Goal: Use online tool/utility: Utilize a website feature to perform a specific function

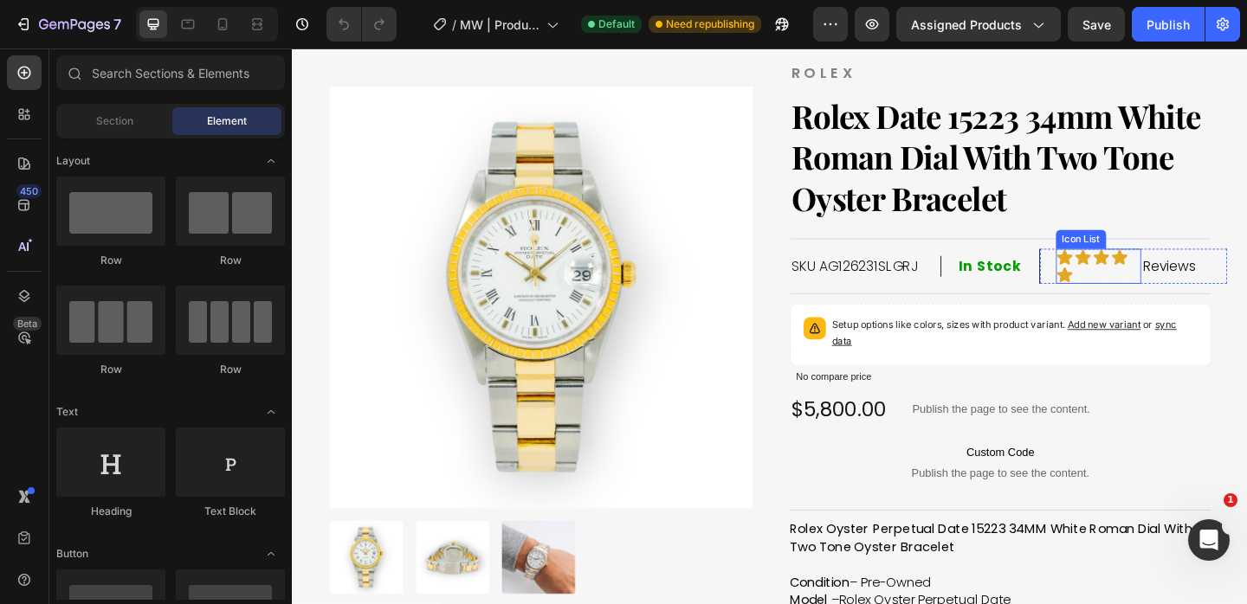
click at [1145, 292] on div "Icon Icon Icon Icon Icon" at bounding box center [1169, 286] width 93 height 38
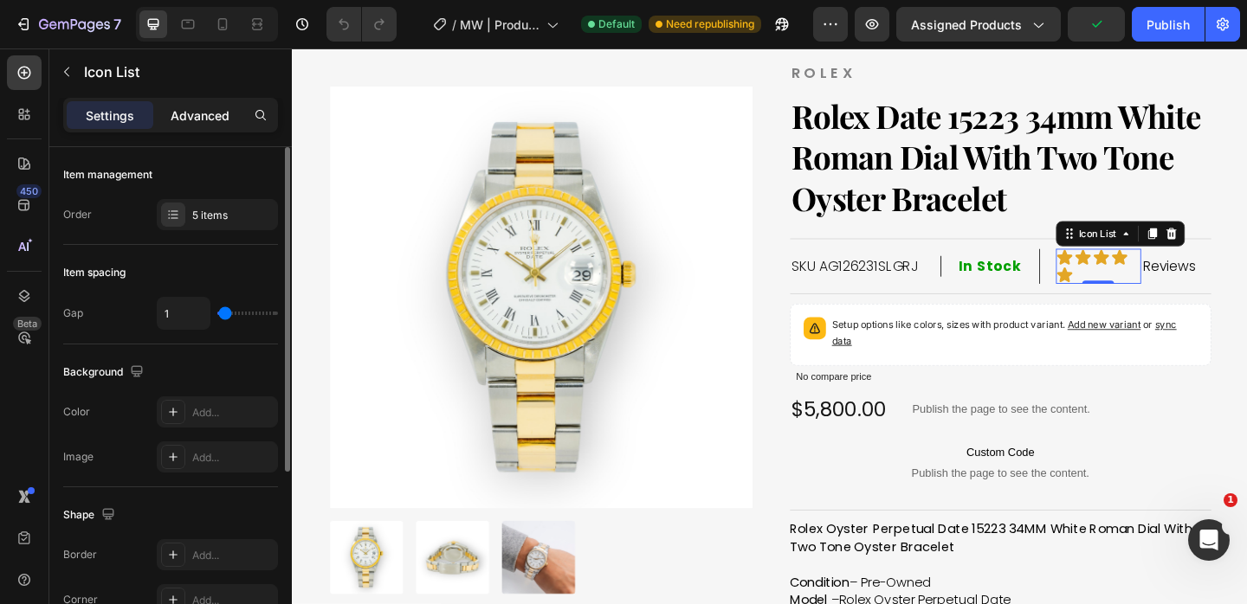
click at [181, 115] on p "Advanced" at bounding box center [200, 115] width 59 height 18
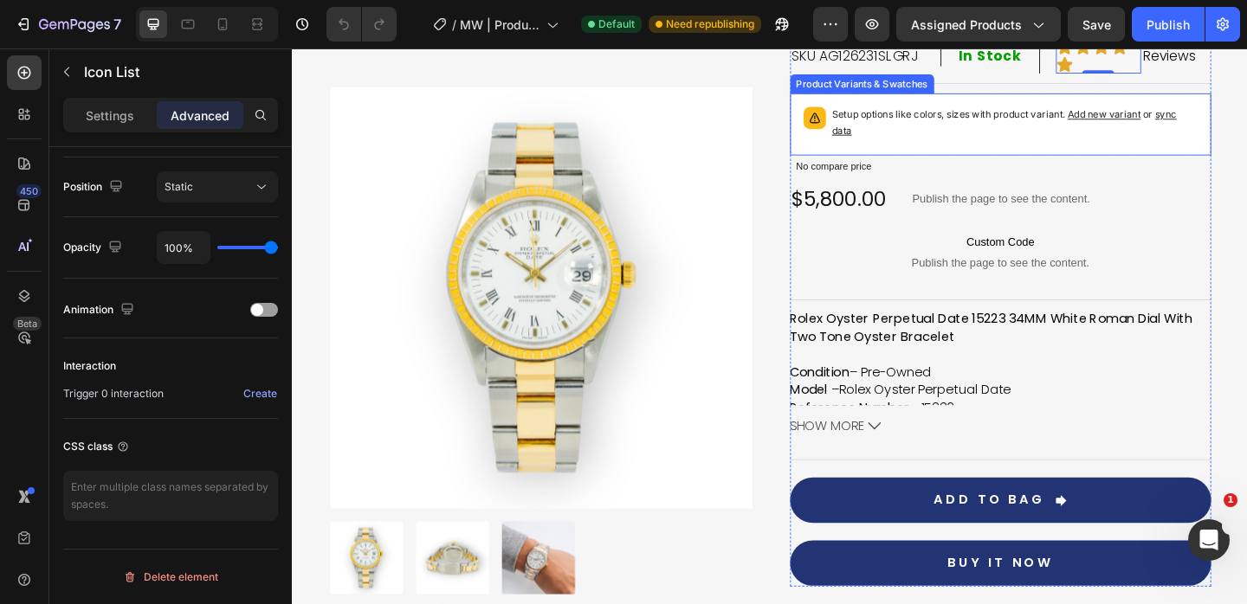
scroll to position [299, 0]
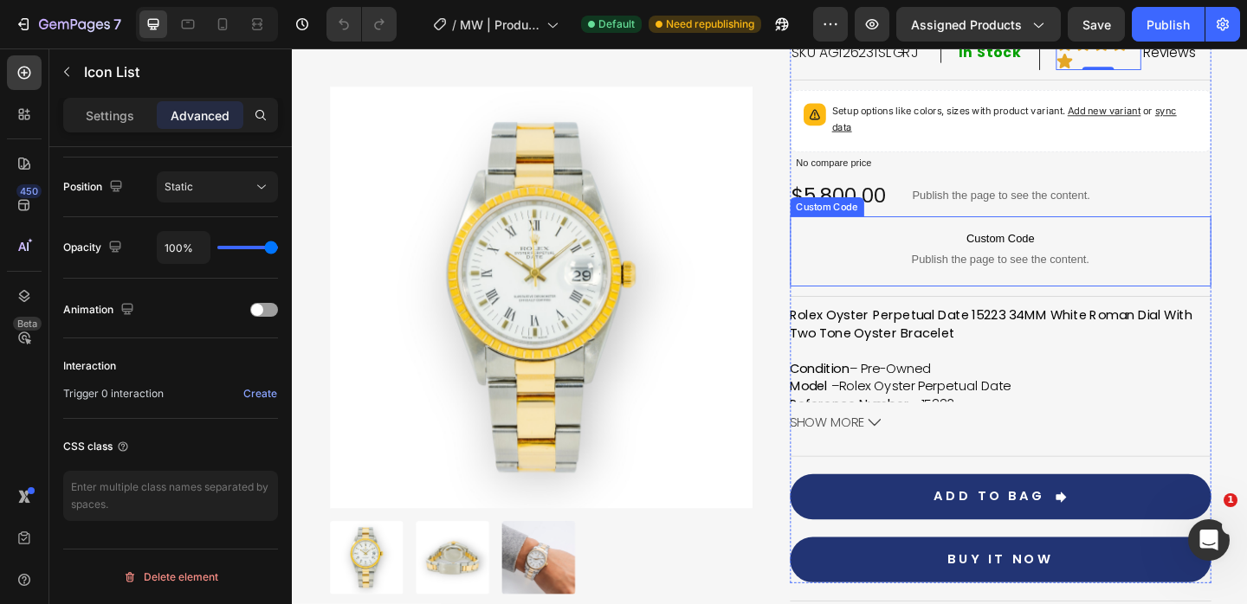
click at [1002, 256] on span "Custom Code" at bounding box center [1063, 255] width 459 height 21
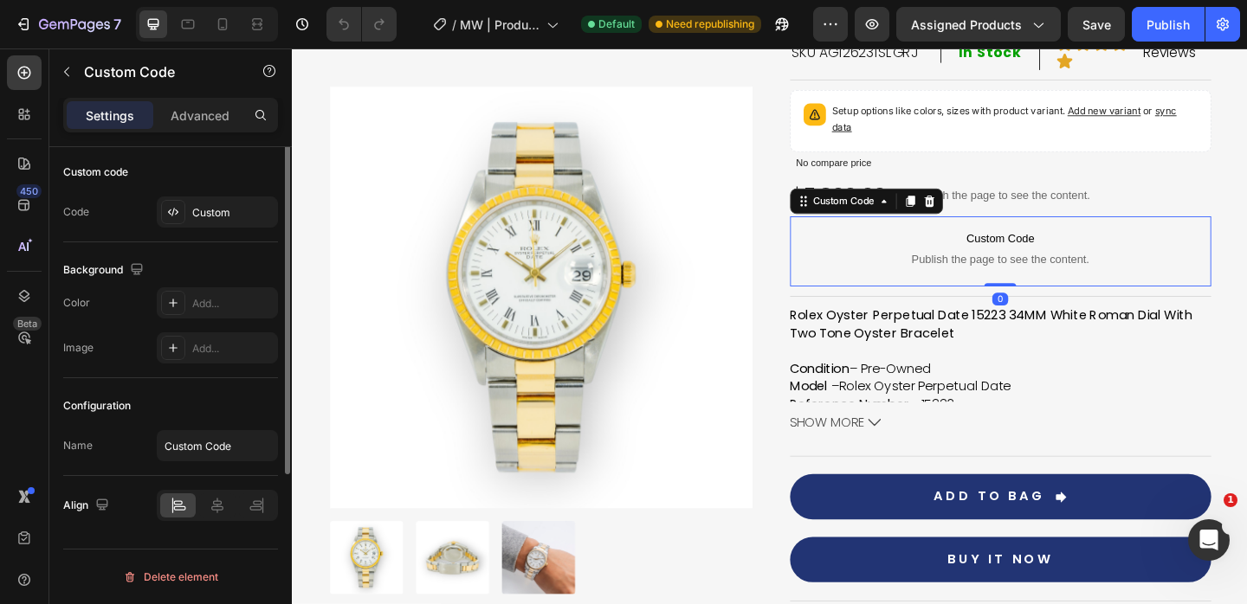
scroll to position [0, 0]
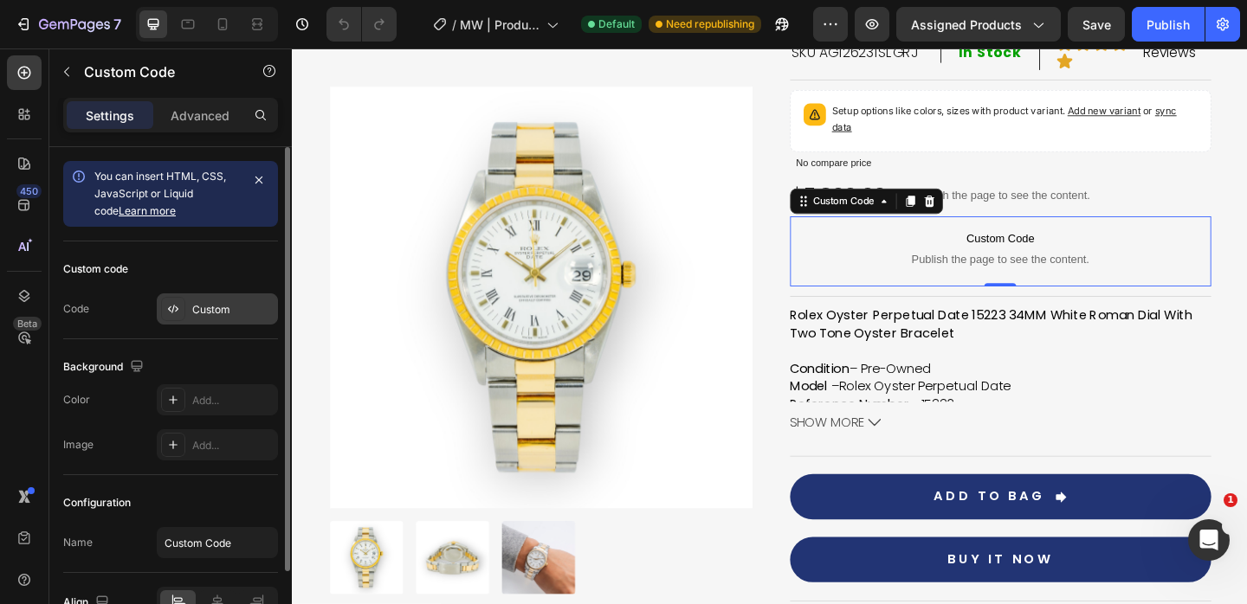
click at [214, 304] on div "Custom" at bounding box center [232, 310] width 81 height 16
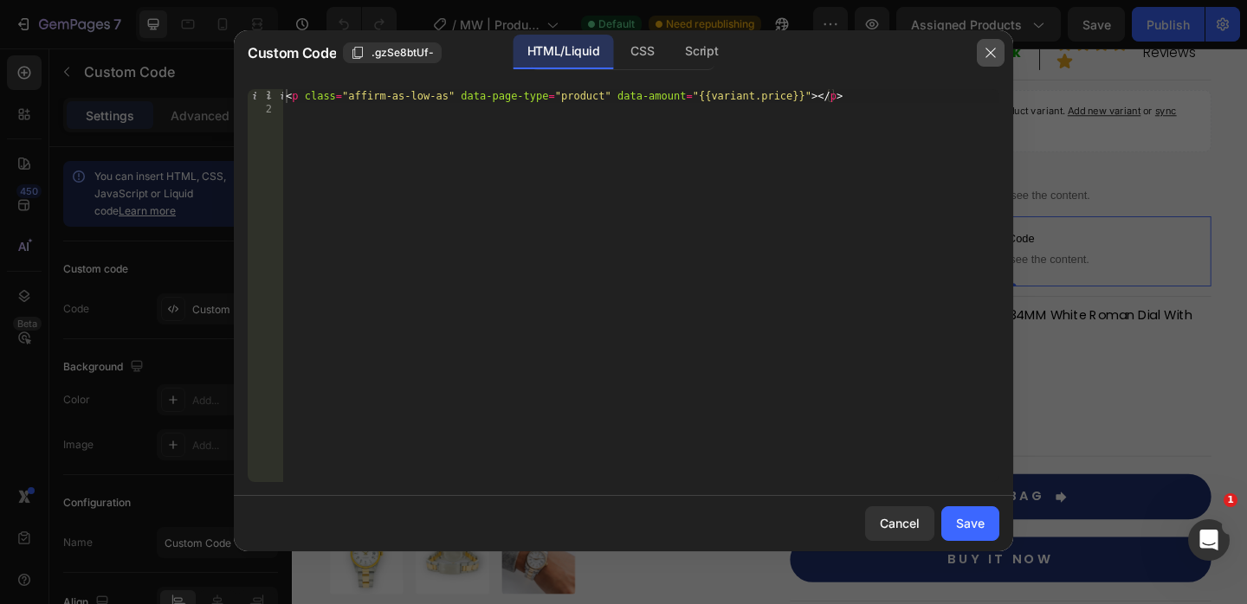
click at [992, 56] on icon "button" at bounding box center [990, 53] width 14 height 14
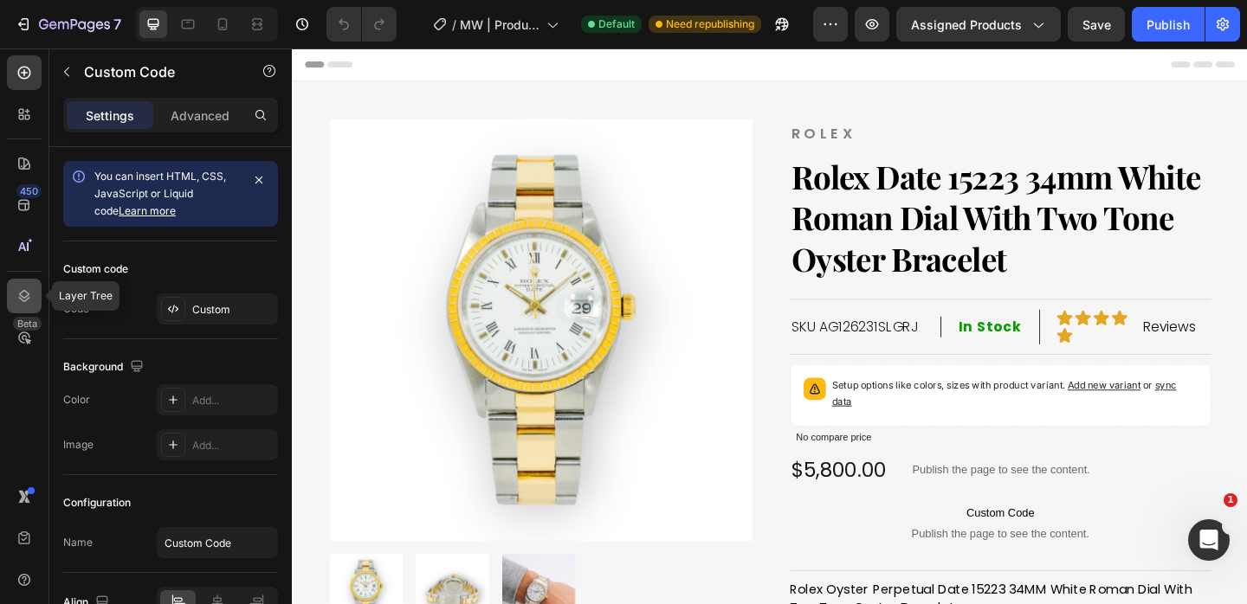
click at [28, 300] on icon at bounding box center [24, 295] width 17 height 17
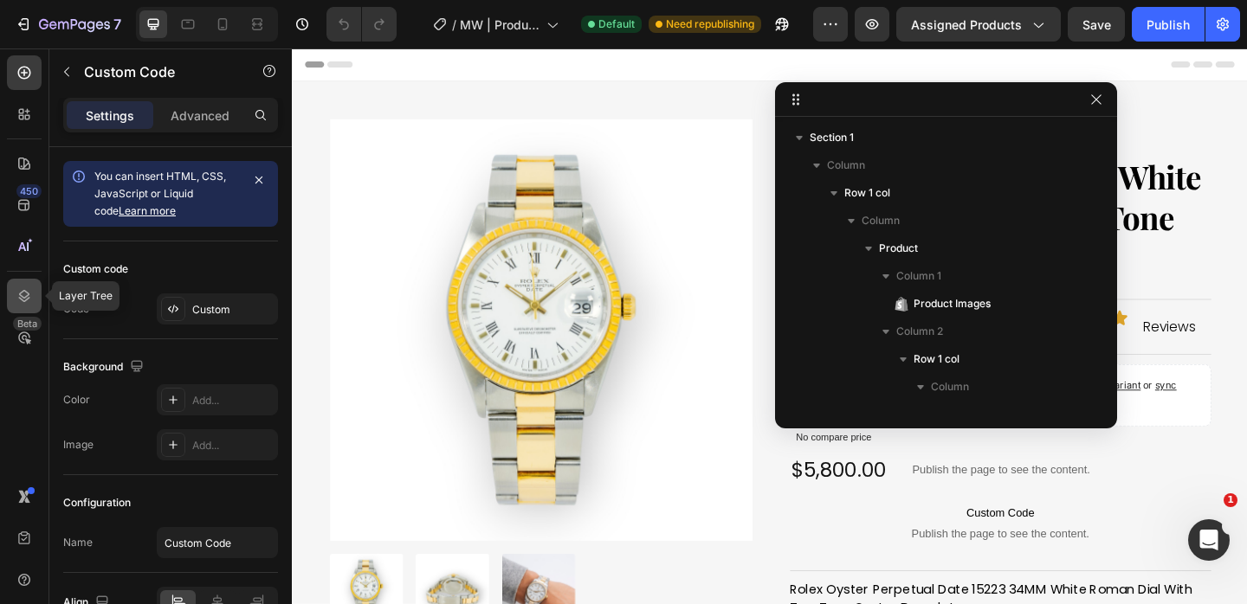
scroll to position [494, 0]
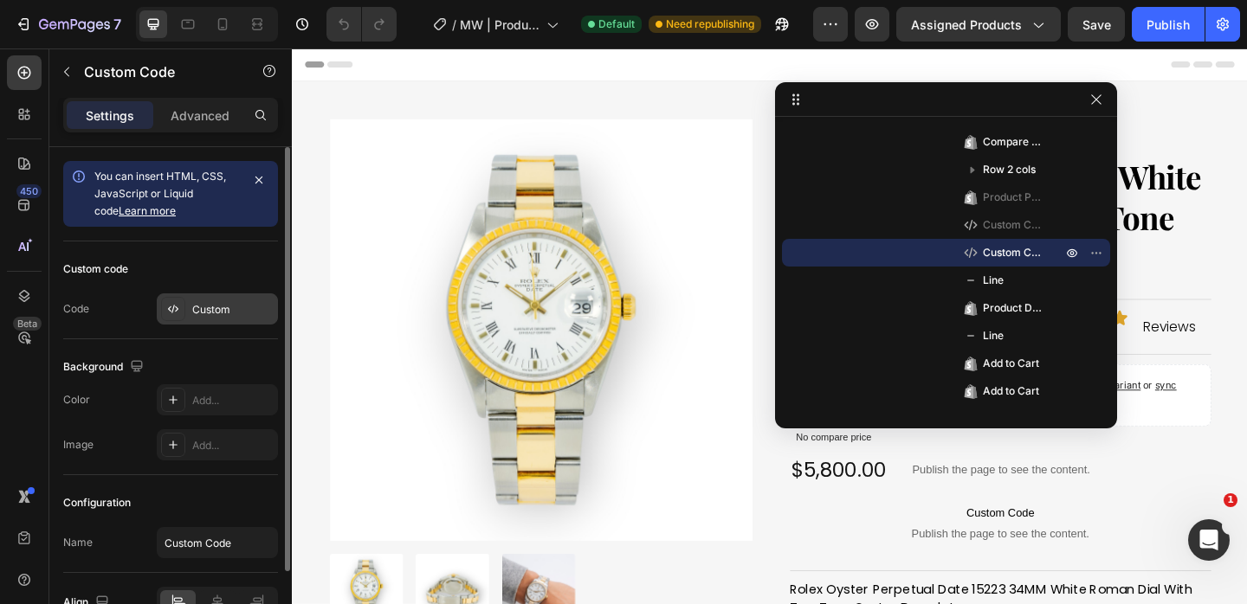
click at [219, 300] on div "Custom" at bounding box center [217, 308] width 121 height 31
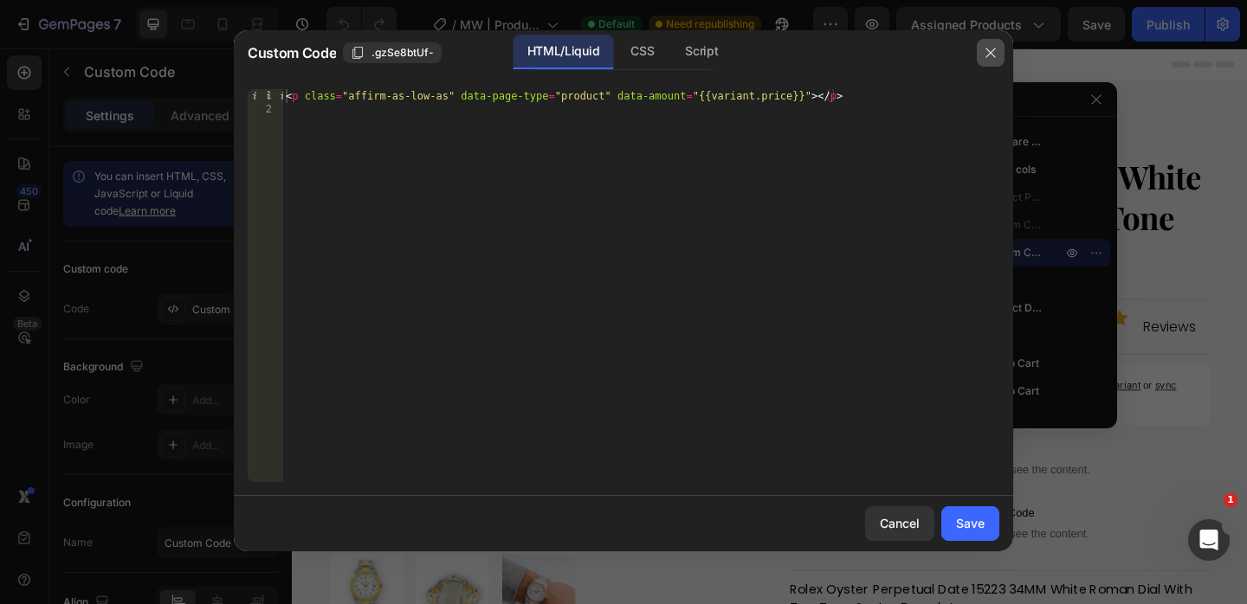
click at [976, 55] on button "button" at bounding box center [990, 53] width 28 height 28
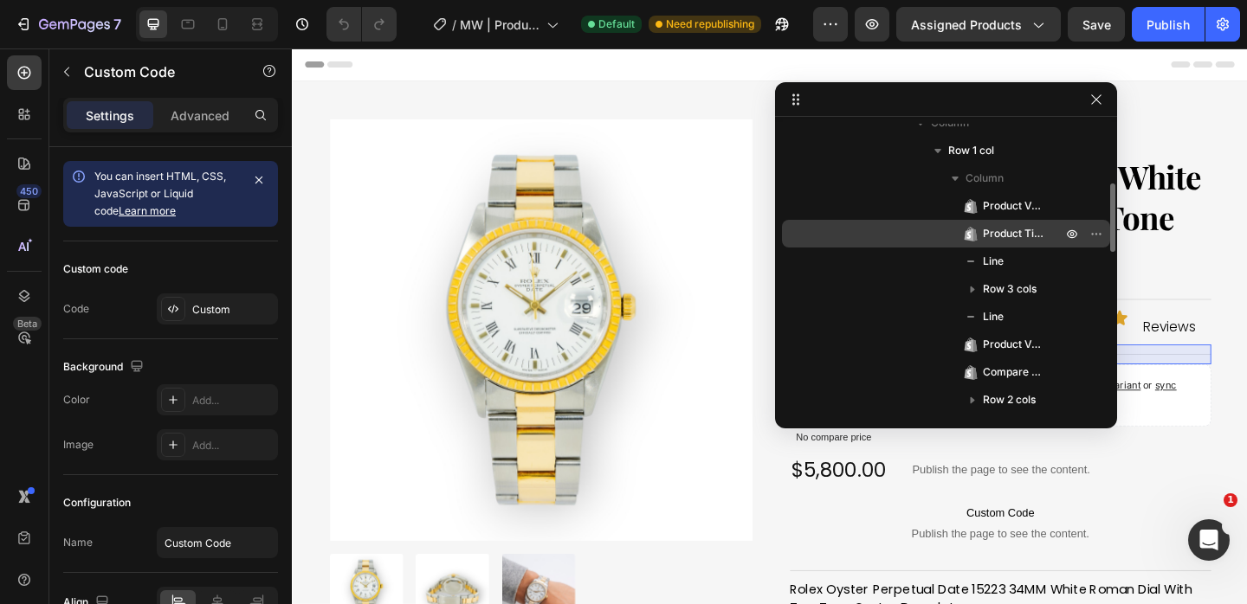
scroll to position [261, 0]
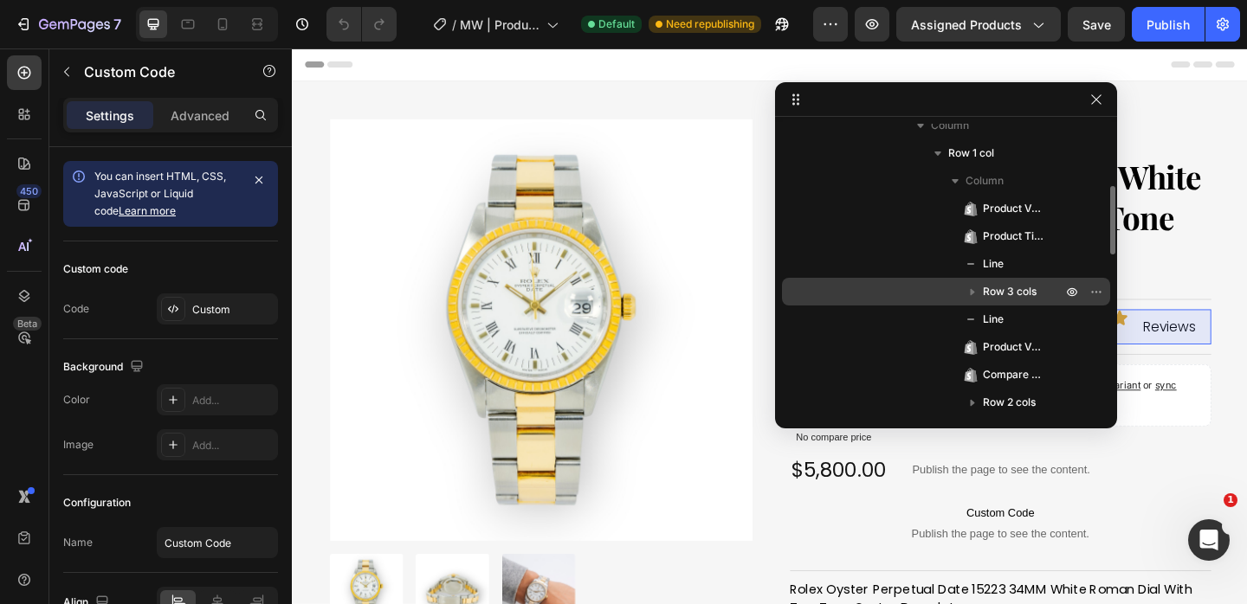
click at [973, 290] on icon "button" at bounding box center [971, 291] width 17 height 17
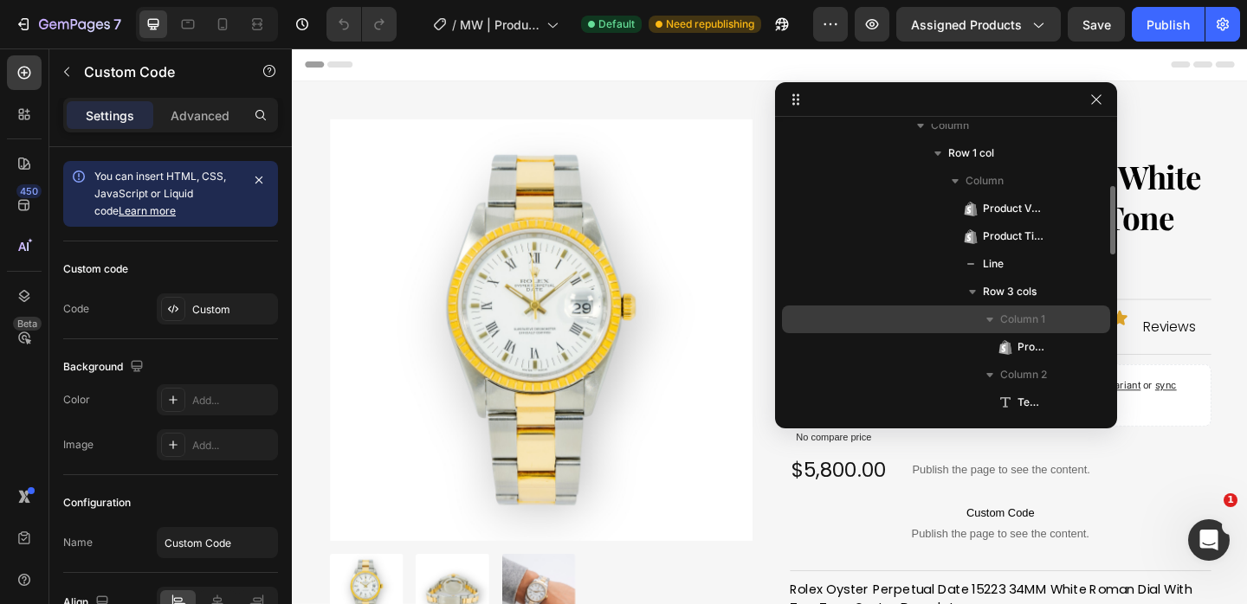
scroll to position [376, 0]
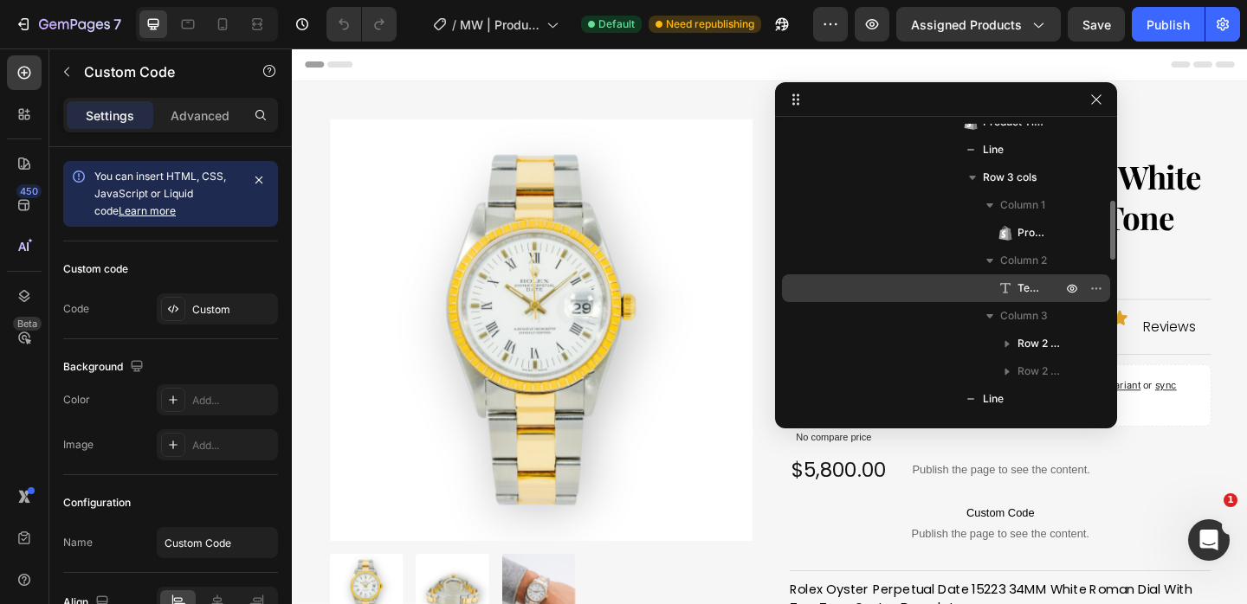
click at [1009, 298] on div "Text Block" at bounding box center [946, 288] width 314 height 28
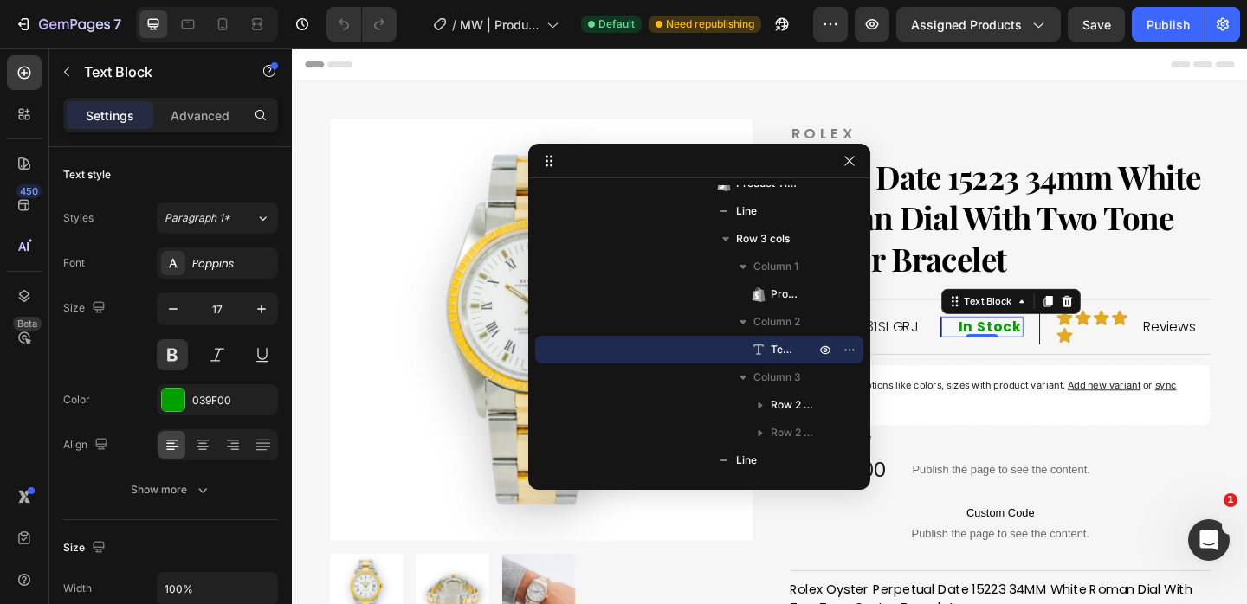
drag, startPoint x: 963, startPoint y: 101, endPoint x: 665, endPoint y: 152, distance: 302.1
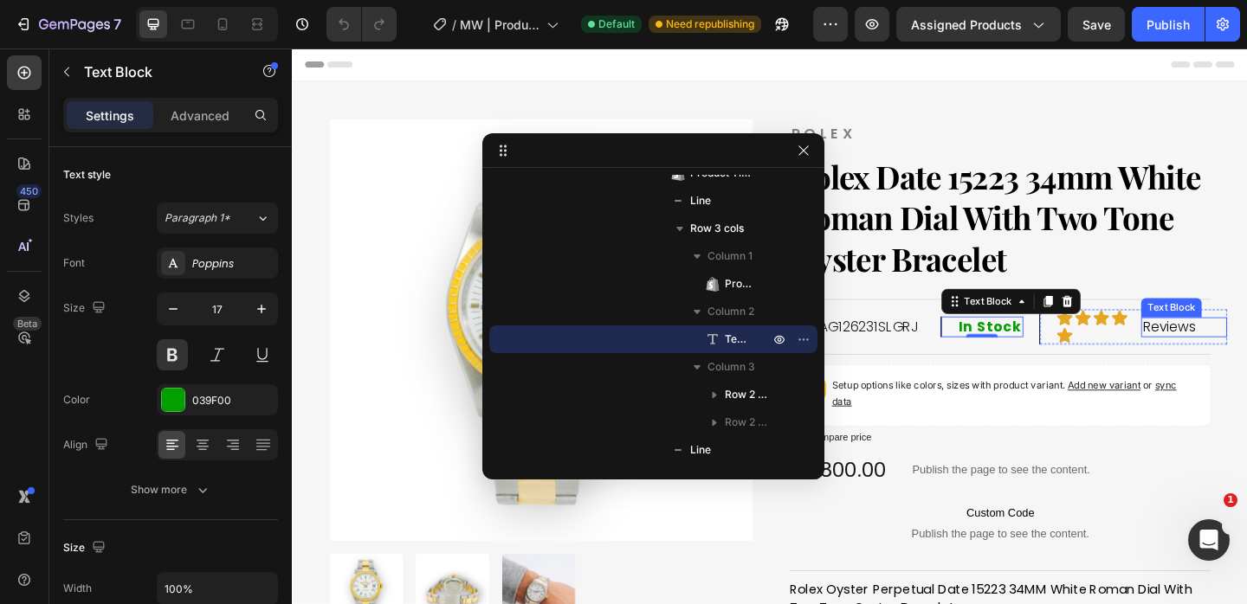
click at [1246, 355] on p "Reviews" at bounding box center [1262, 352] width 90 height 18
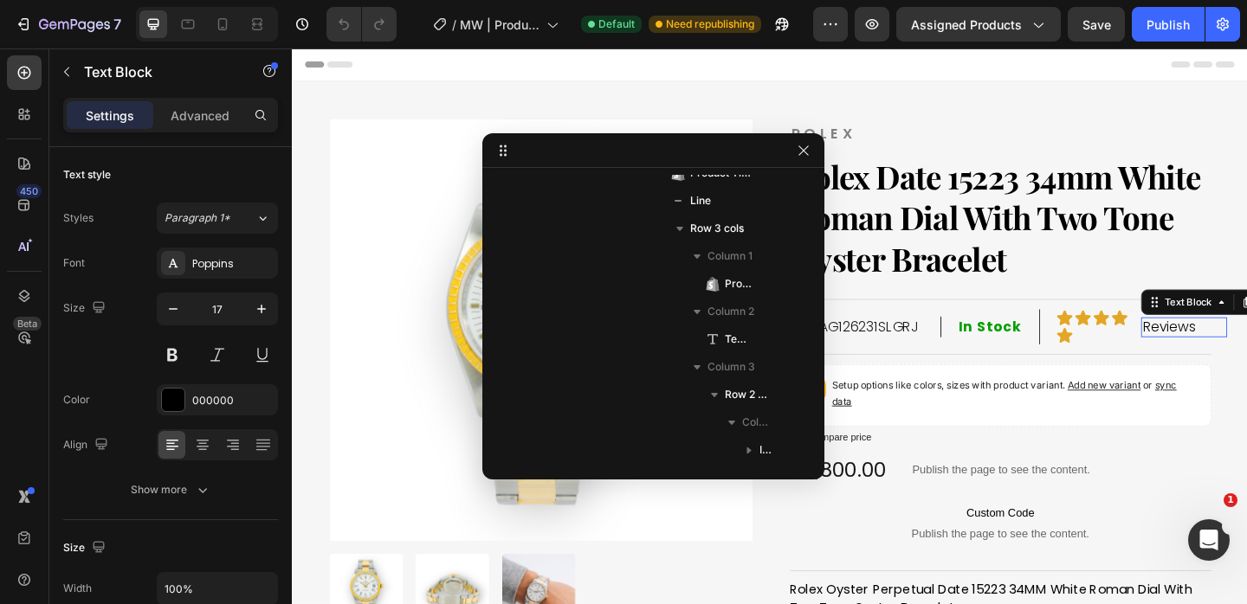
scroll to position [577, 0]
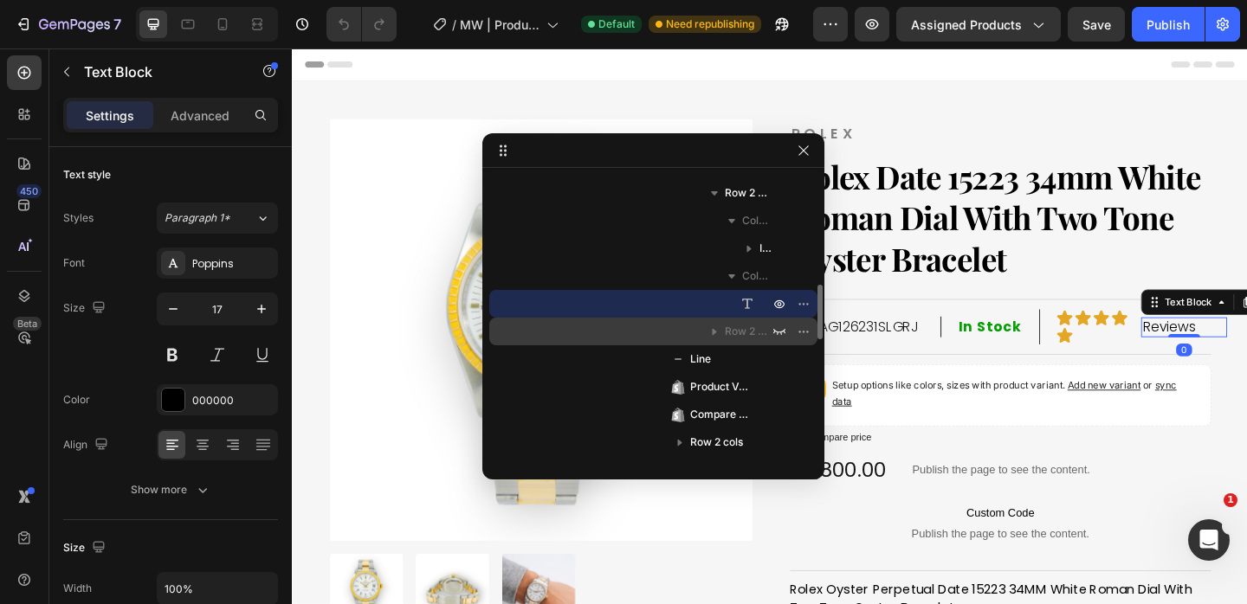
click at [711, 333] on icon "button" at bounding box center [713, 331] width 17 height 17
click at [713, 329] on icon "button" at bounding box center [714, 332] width 4 height 7
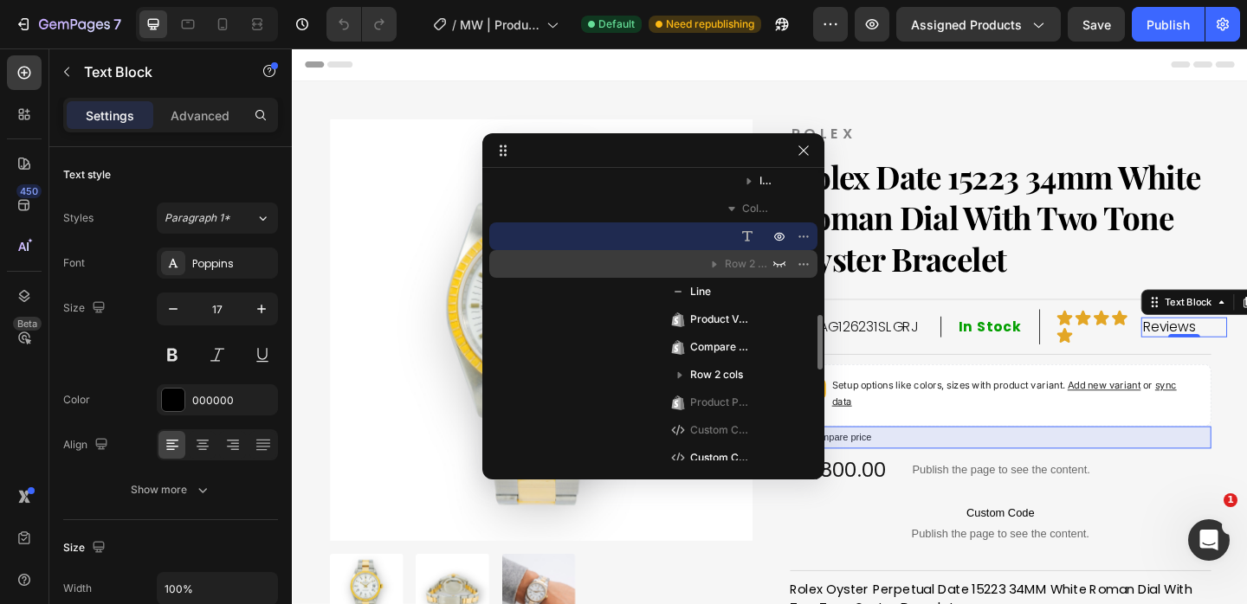
scroll to position [660, 0]
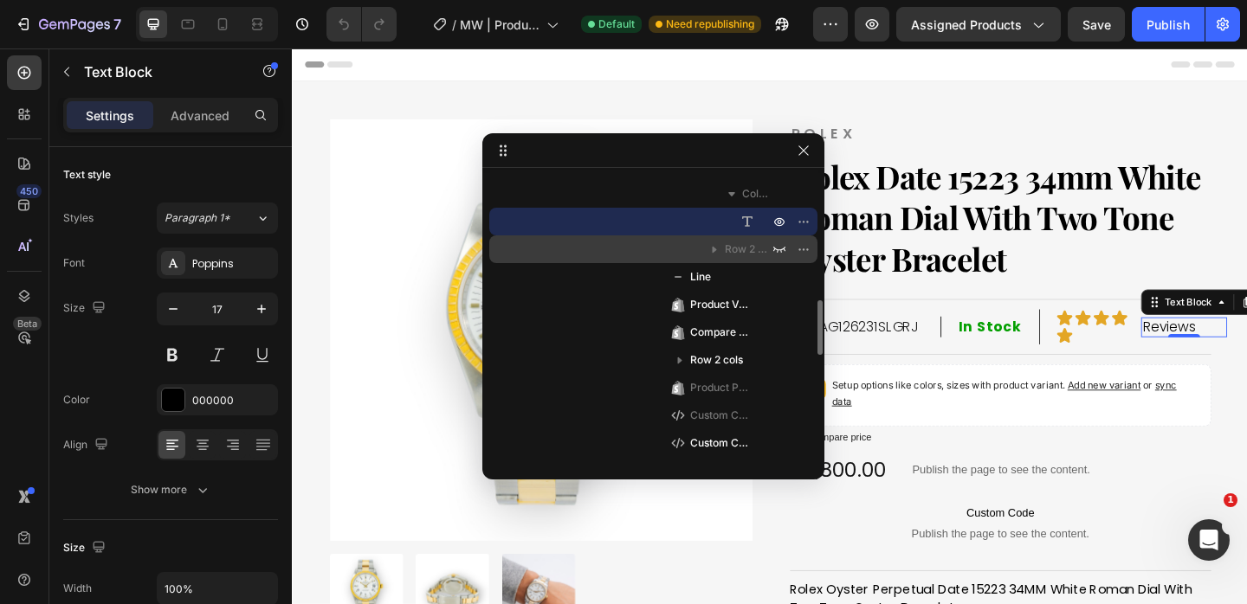
click at [713, 252] on icon "button" at bounding box center [713, 249] width 17 height 17
click at [718, 248] on icon "button" at bounding box center [713, 249] width 17 height 17
click at [712, 248] on icon "button" at bounding box center [714, 250] width 4 height 7
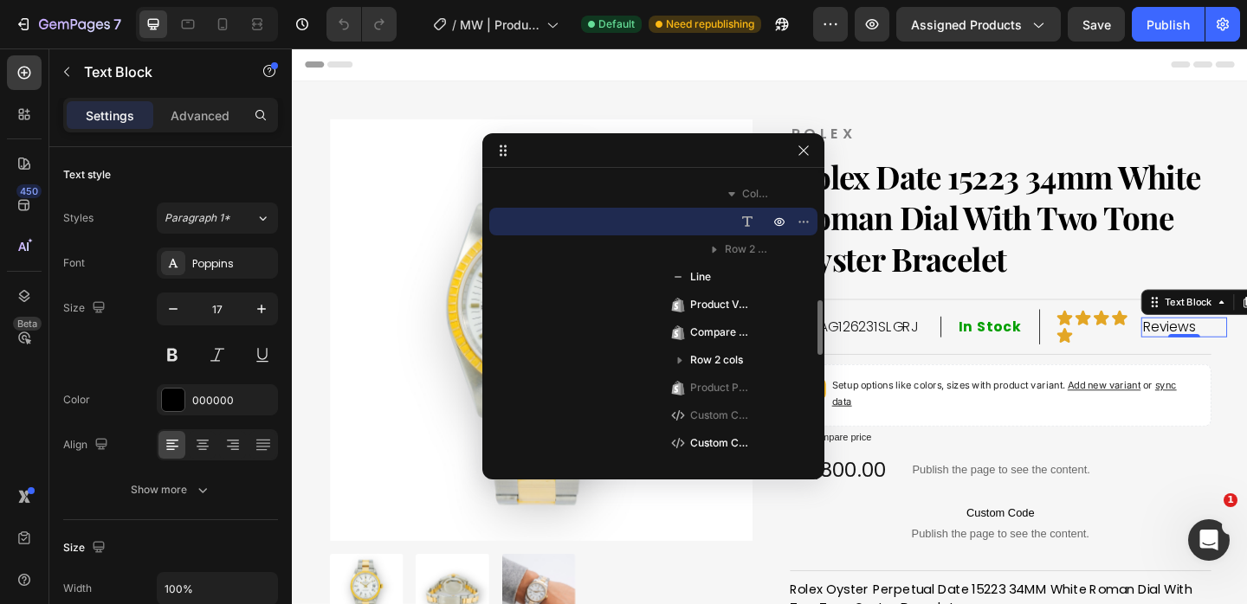
click at [755, 225] on icon at bounding box center [746, 221] width 17 height 17
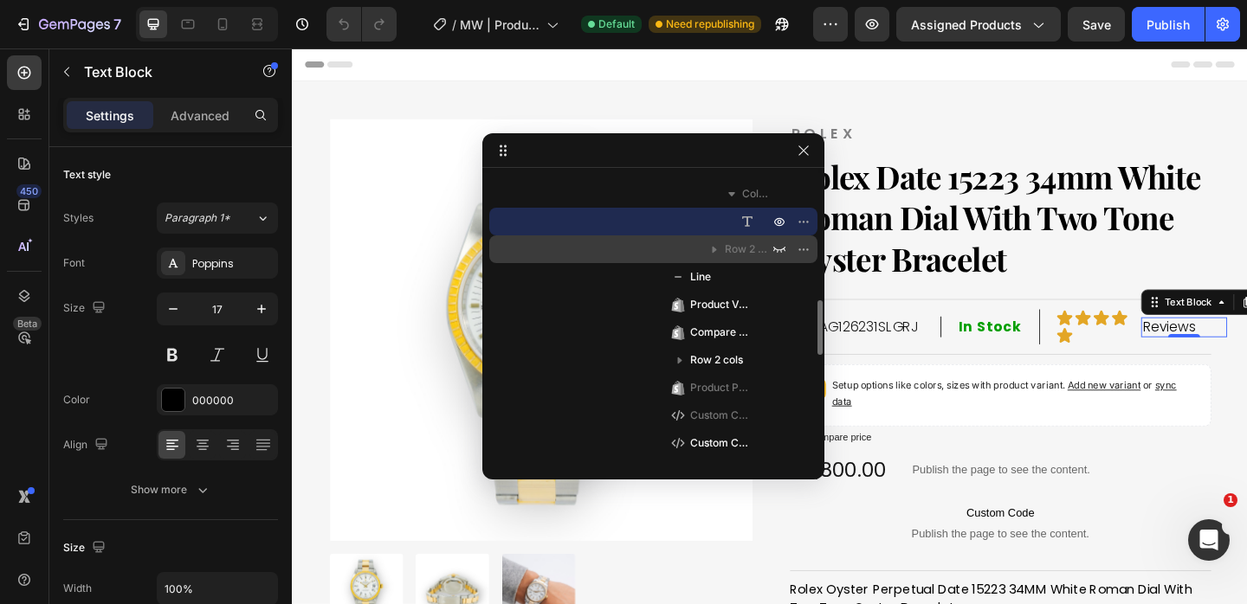
click at [712, 249] on icon "button" at bounding box center [713, 249] width 17 height 17
click at [780, 249] on icon "button" at bounding box center [779, 250] width 12 height 6
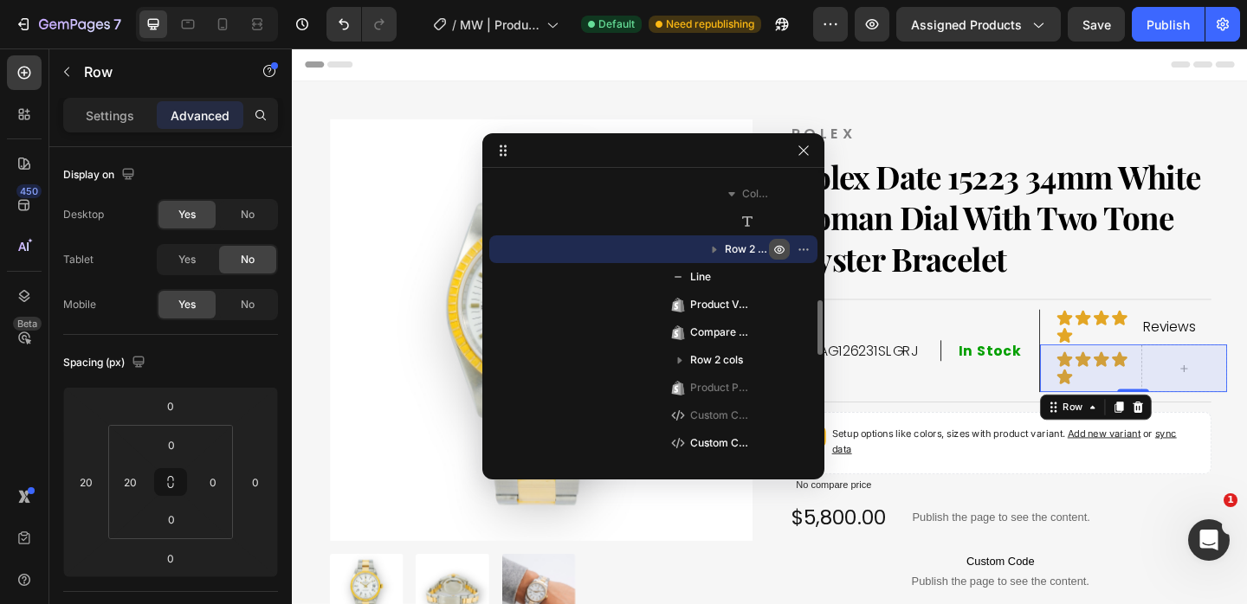
click at [714, 248] on icon "button" at bounding box center [714, 250] width 4 height 7
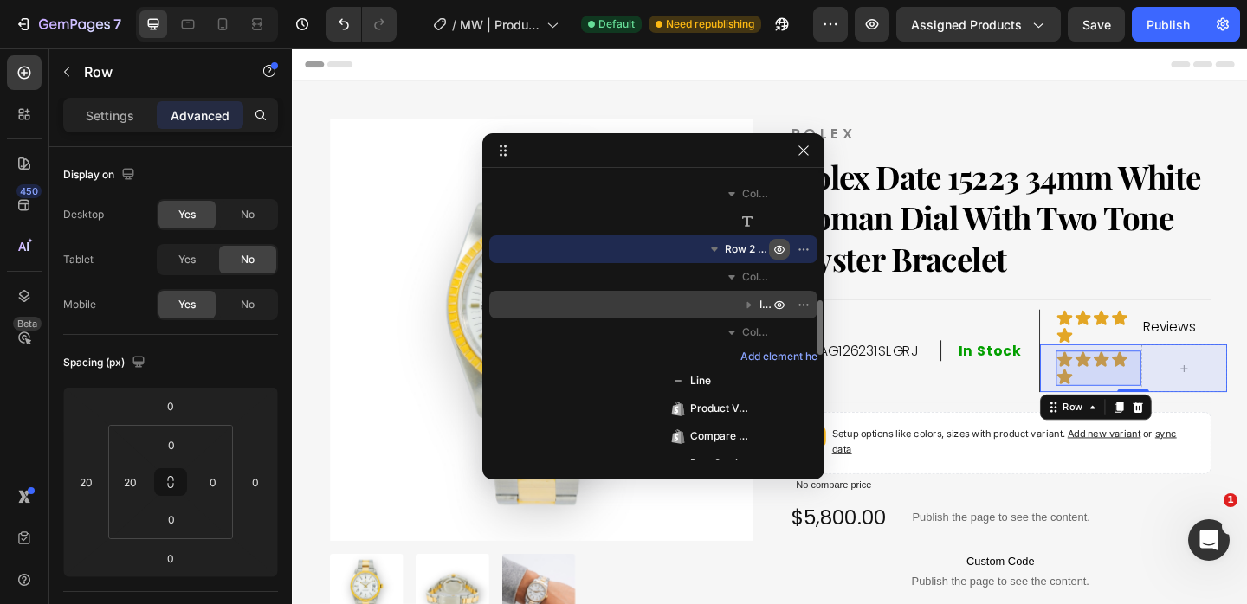
click at [749, 307] on icon "button" at bounding box center [748, 304] width 17 height 17
click at [744, 308] on icon "button" at bounding box center [748, 304] width 17 height 17
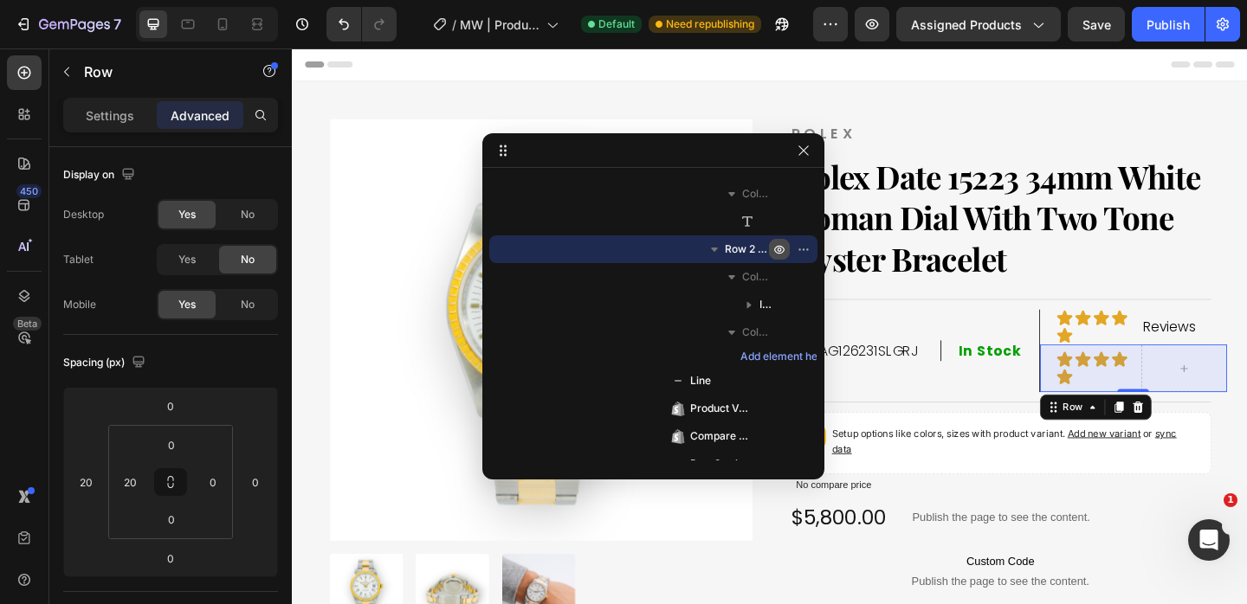
click at [744, 250] on span "Row 2 cols" at bounding box center [749, 249] width 48 height 17
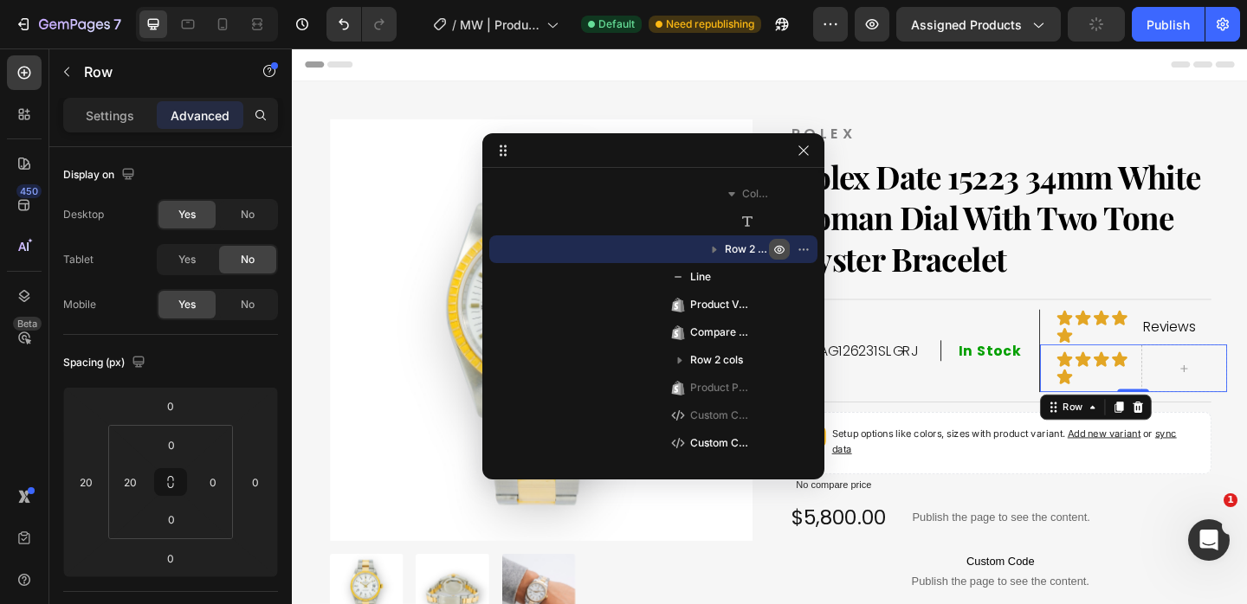
click at [782, 250] on icon "button" at bounding box center [779, 249] width 14 height 14
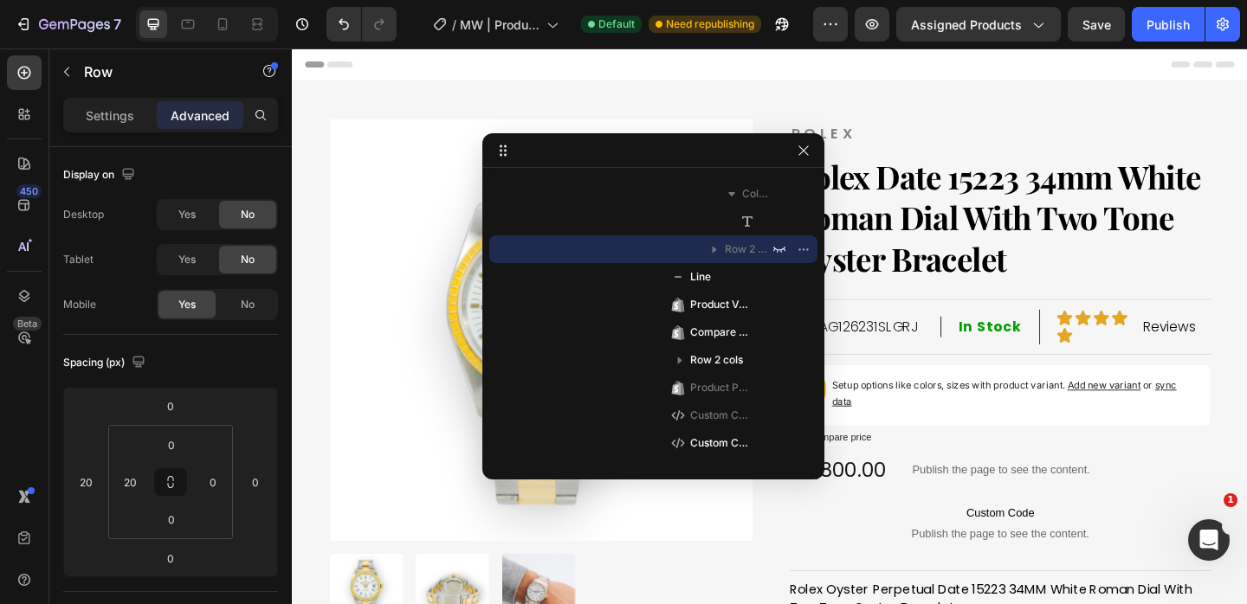
click at [714, 254] on icon "button" at bounding box center [713, 249] width 17 height 17
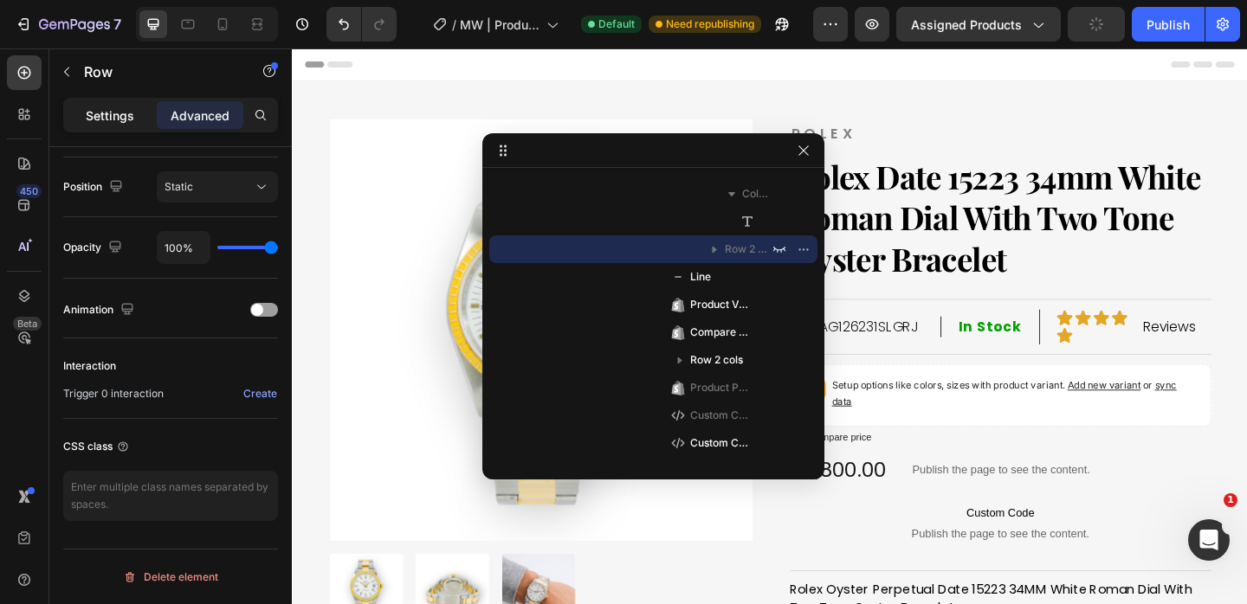
scroll to position [0, 0]
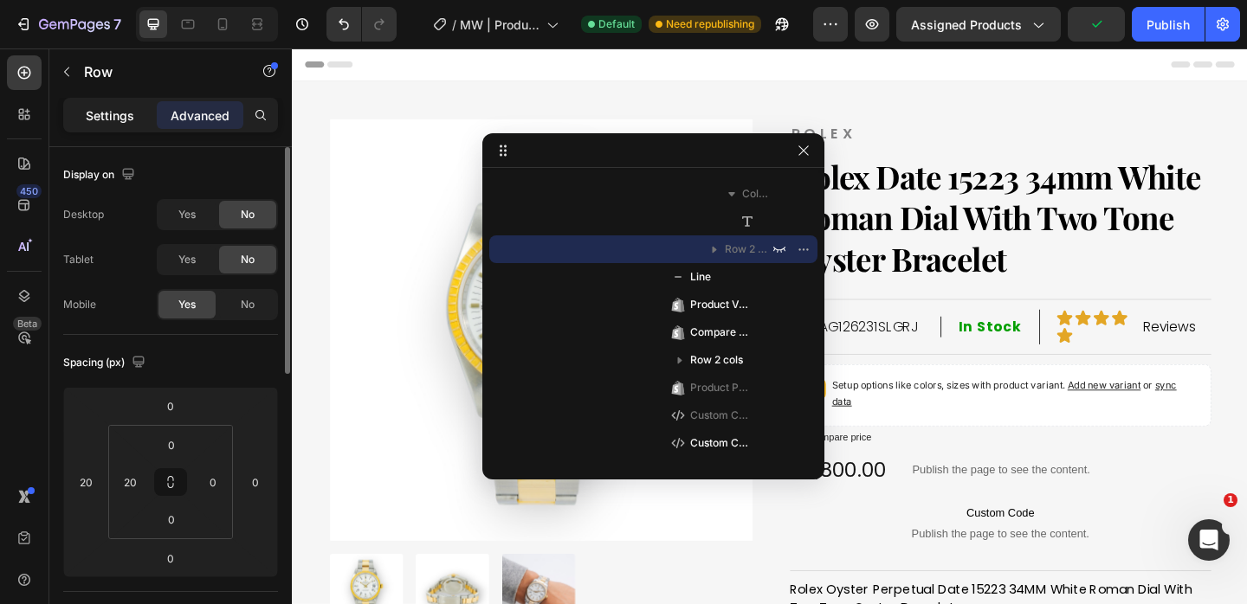
click at [131, 115] on p "Settings" at bounding box center [110, 115] width 48 height 18
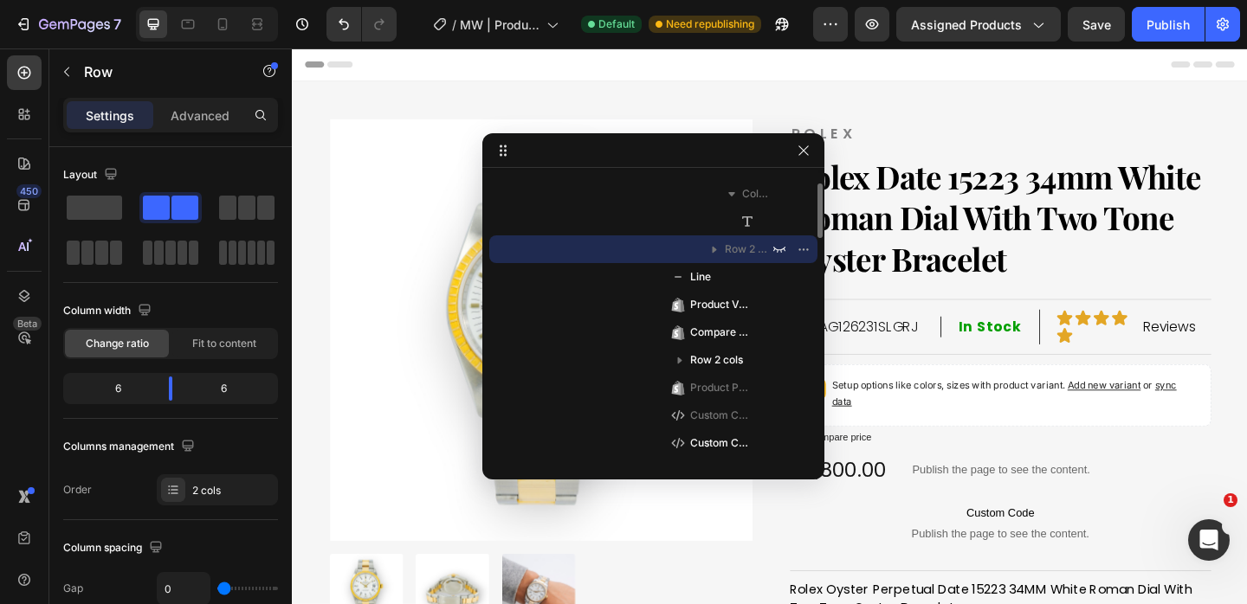
scroll to position [561, 0]
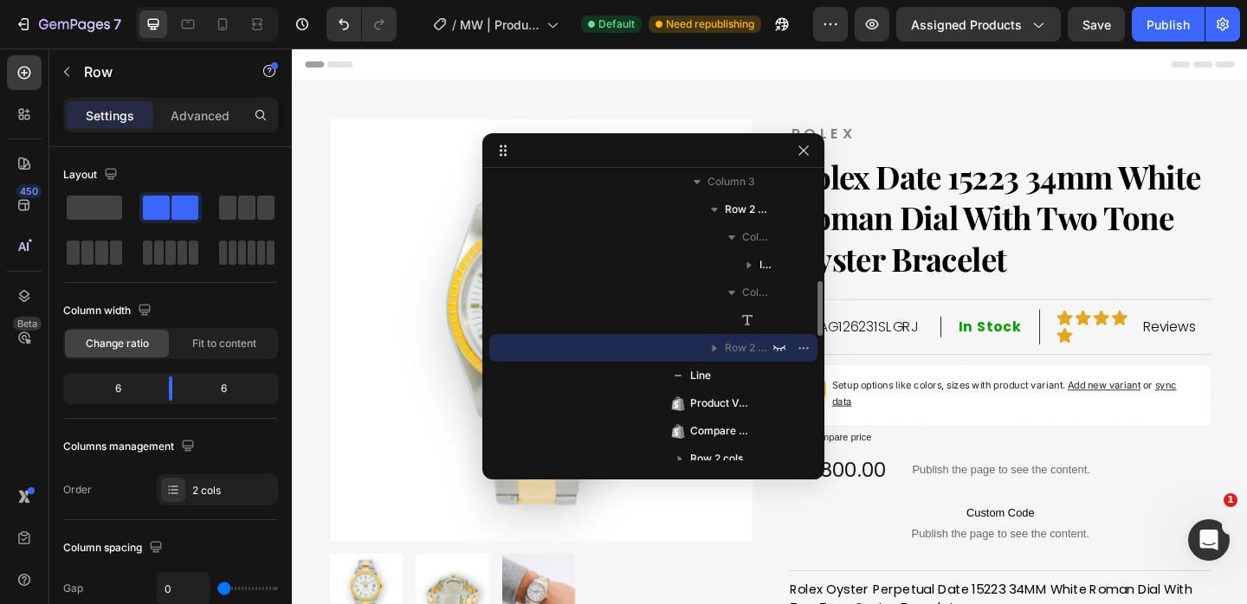
click at [712, 348] on icon "button" at bounding box center [714, 348] width 4 height 7
click at [714, 350] on icon "button" at bounding box center [714, 348] width 4 height 7
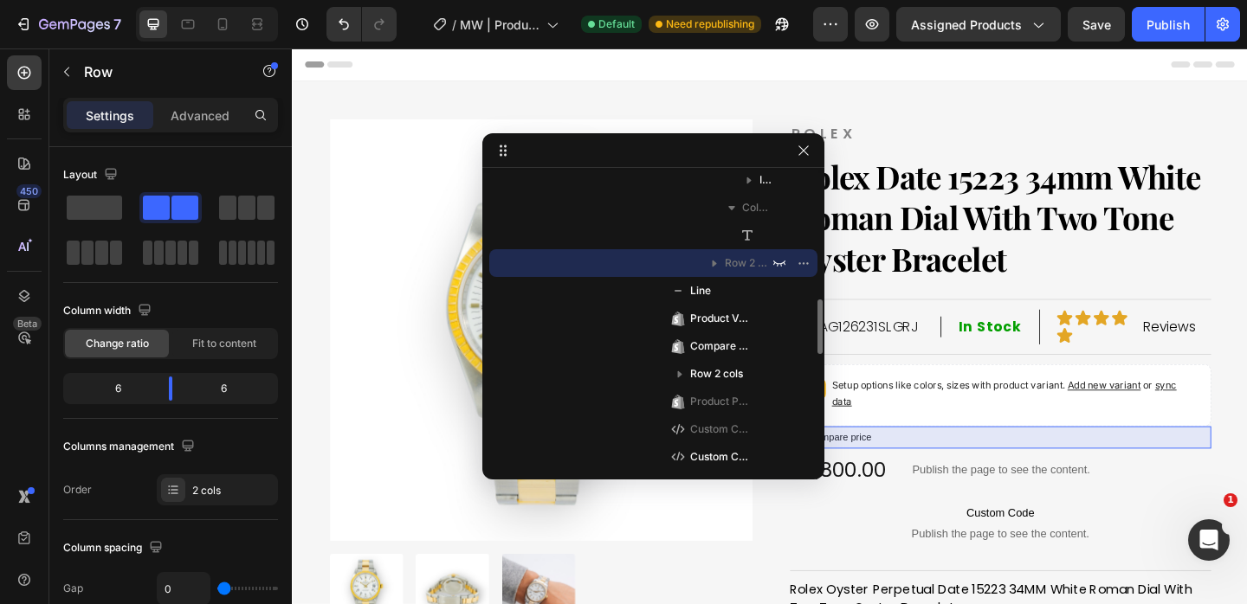
scroll to position [647, 0]
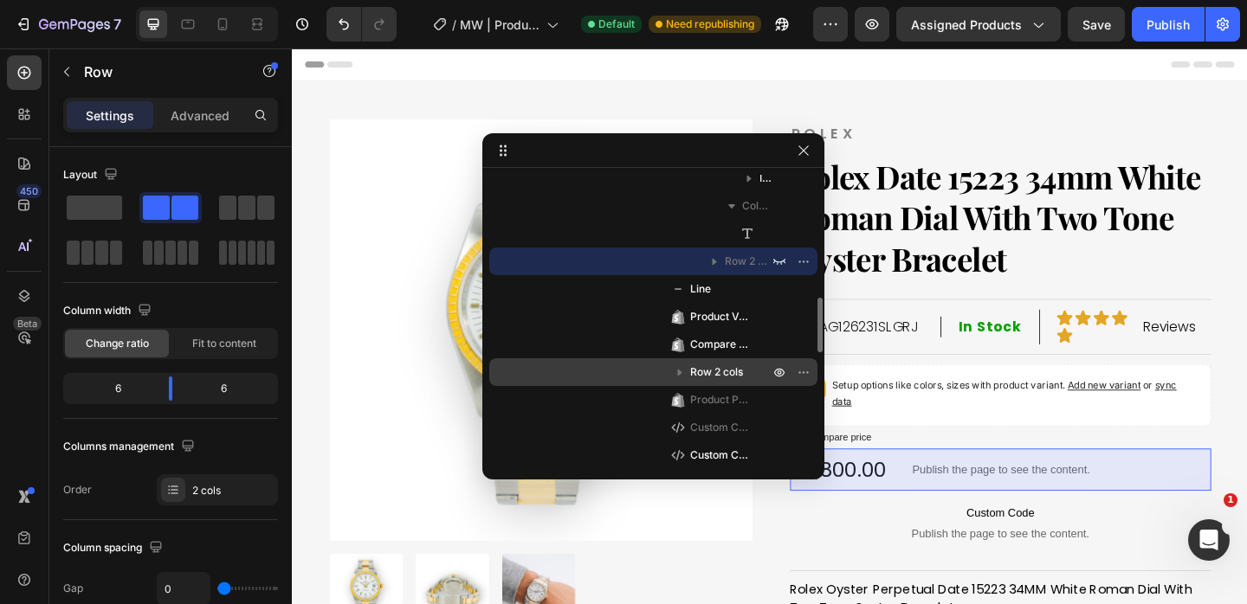
click at [680, 376] on icon "button" at bounding box center [679, 372] width 17 height 17
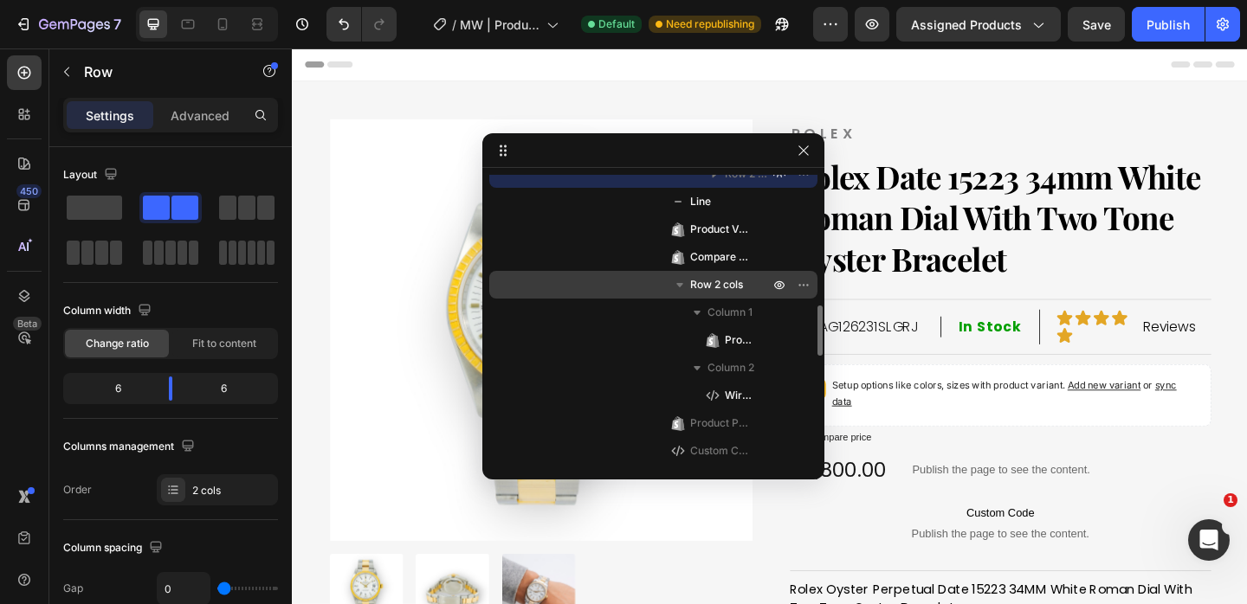
scroll to position [758, 0]
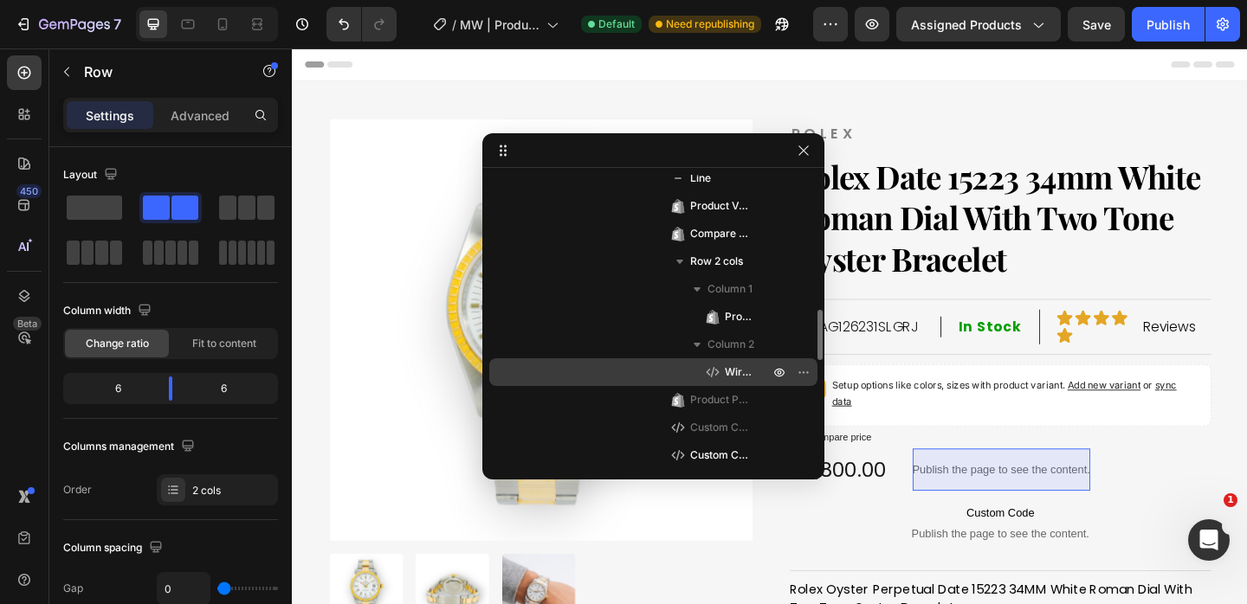
click at [722, 377] on p "Wire Transfer" at bounding box center [728, 372] width 48 height 17
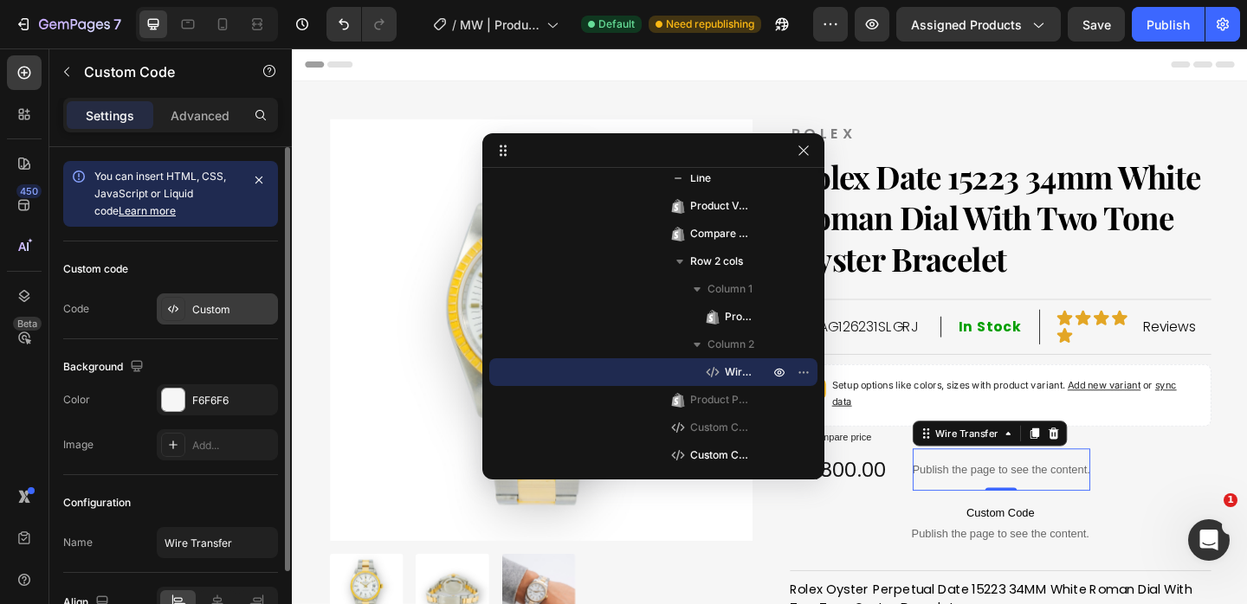
click at [216, 311] on div "Custom" at bounding box center [232, 310] width 81 height 16
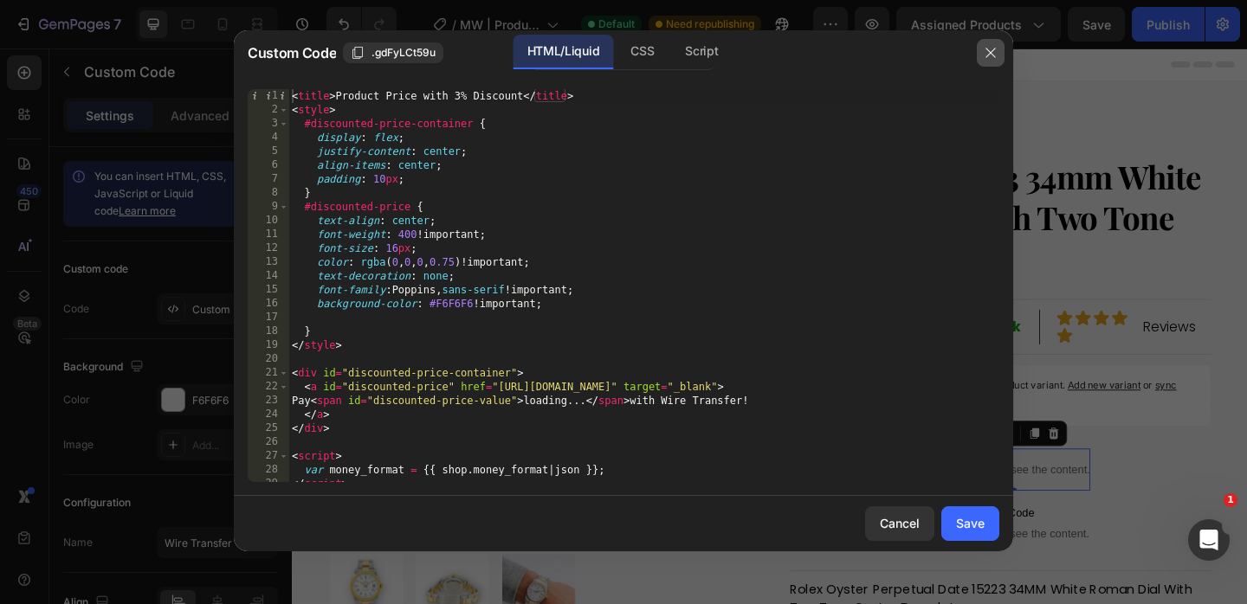
click at [993, 53] on icon "button" at bounding box center [990, 53] width 14 height 14
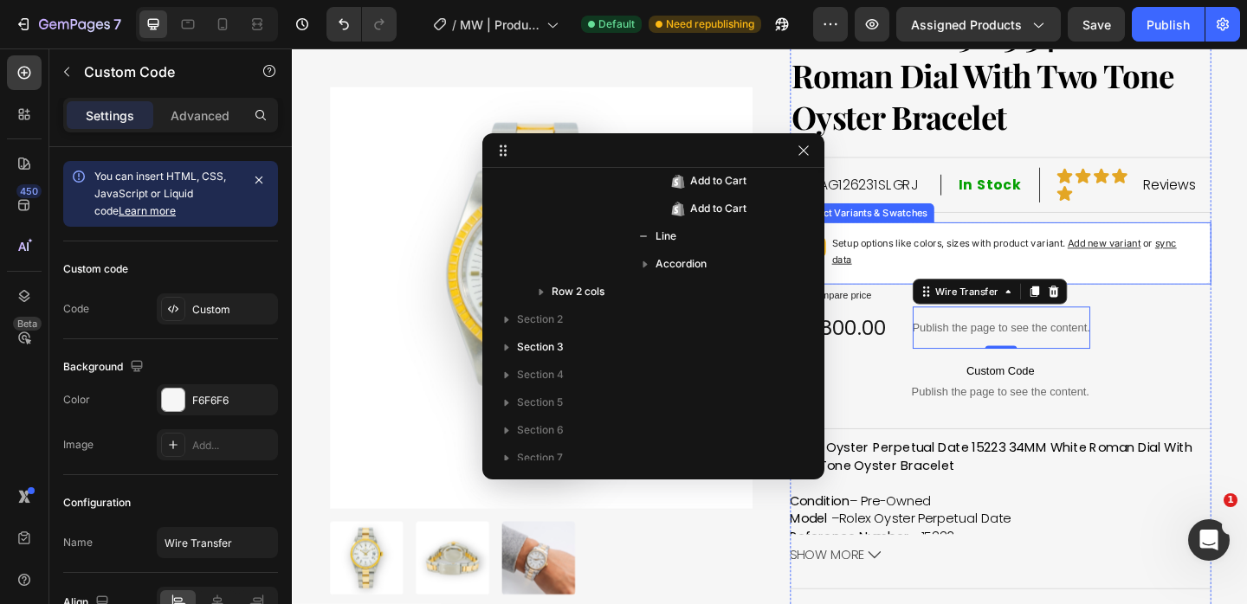
scroll to position [222, 0]
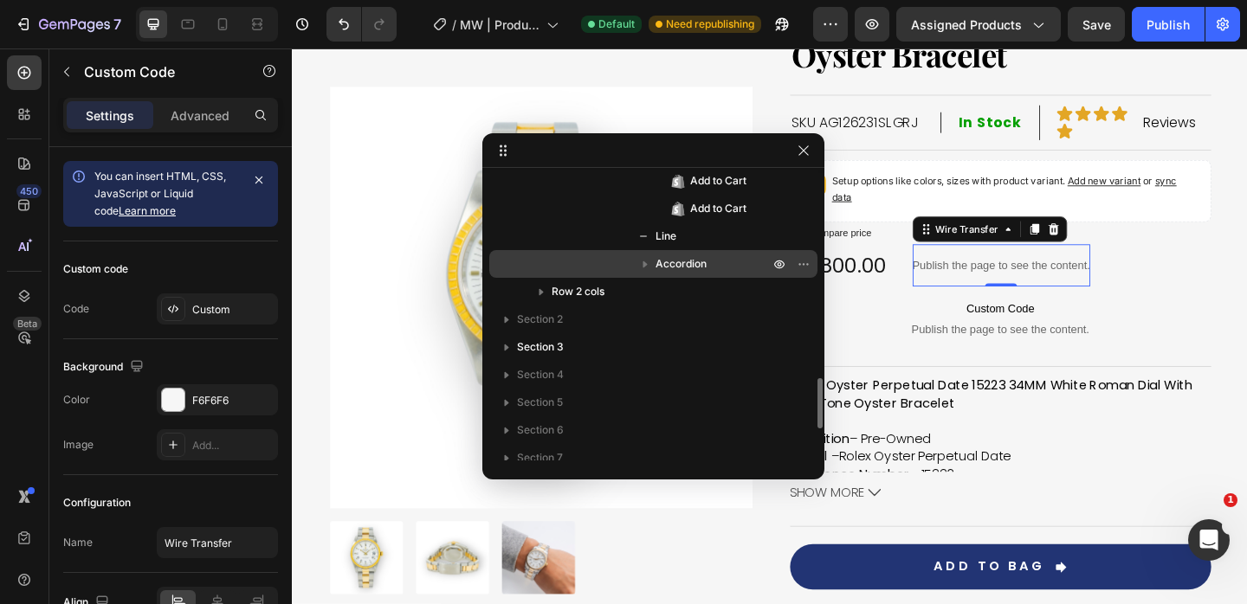
click at [641, 261] on icon "button" at bounding box center [644, 263] width 17 height 17
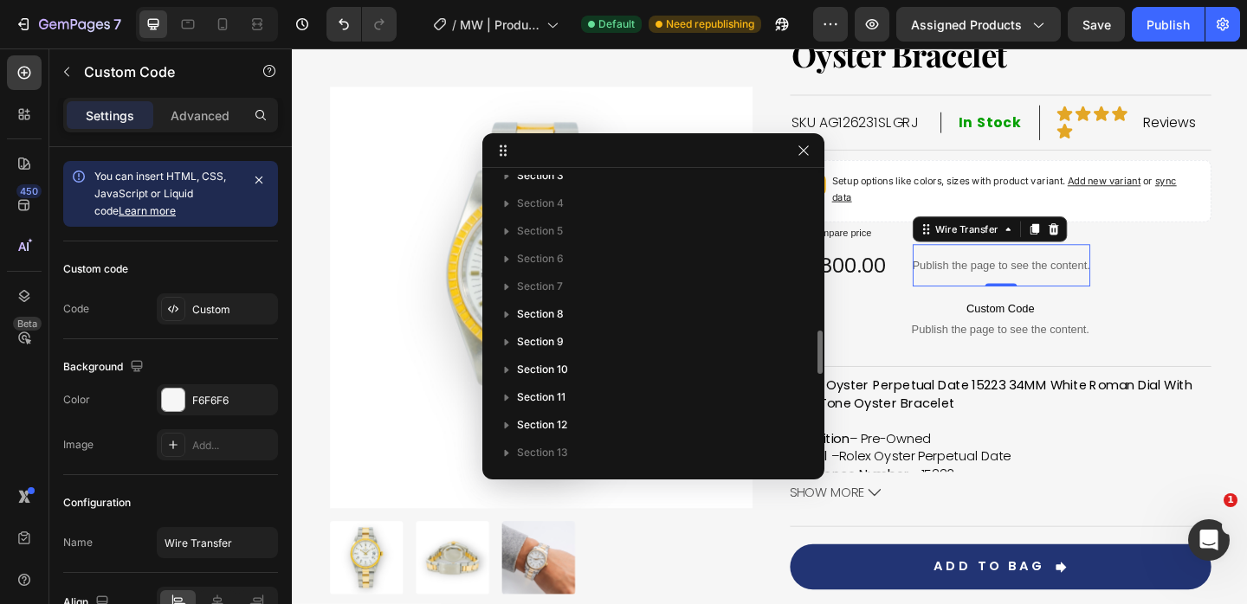
scroll to position [1363, 0]
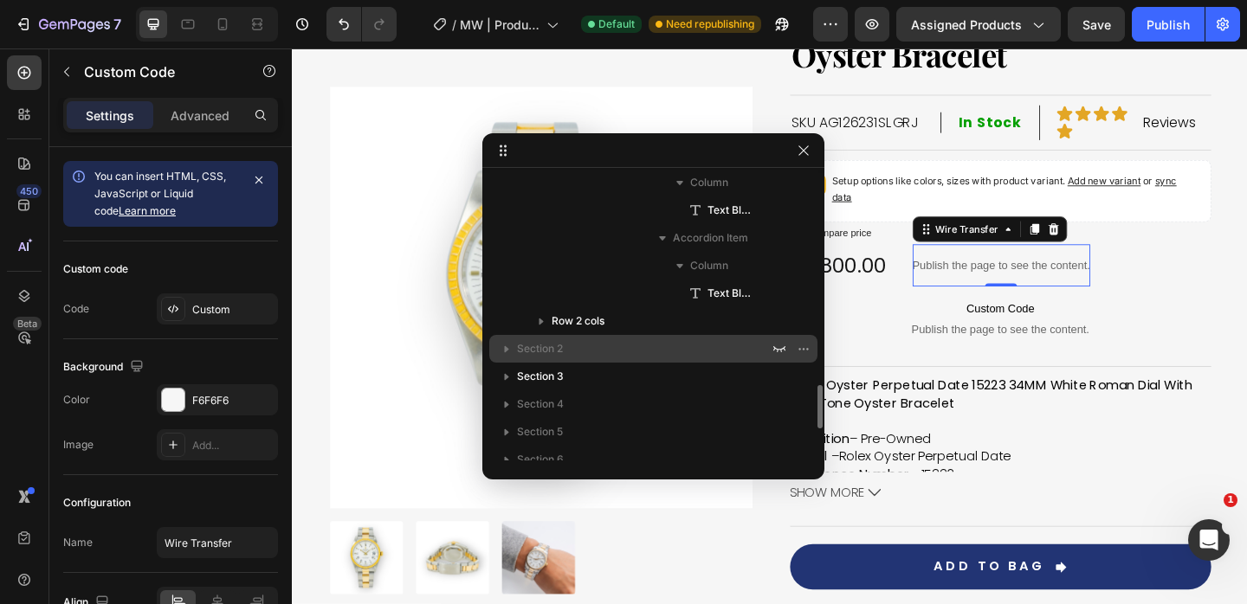
click at [621, 352] on p "Section 2" at bounding box center [644, 348] width 255 height 17
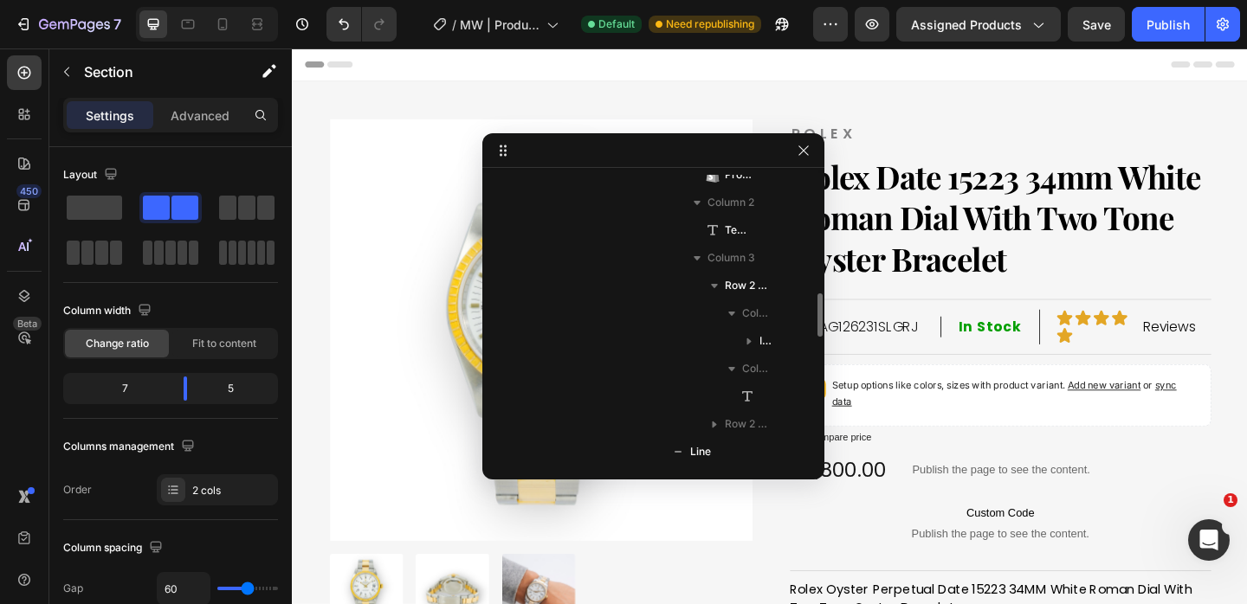
scroll to position [524, 0]
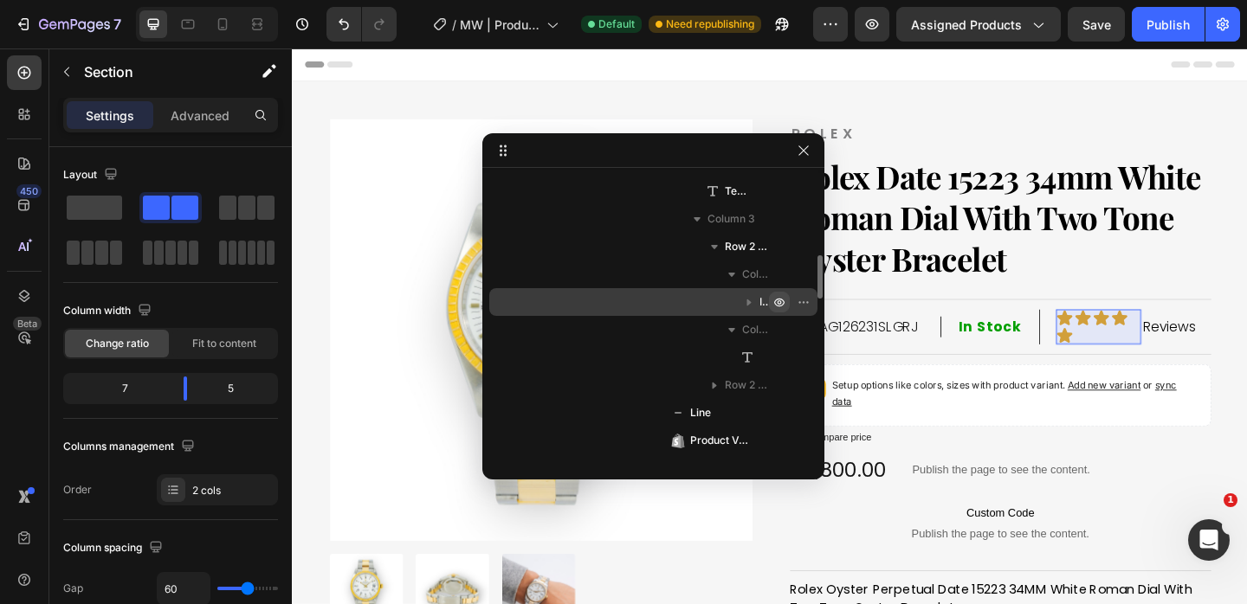
click at [774, 293] on button "button" at bounding box center [779, 302] width 21 height 21
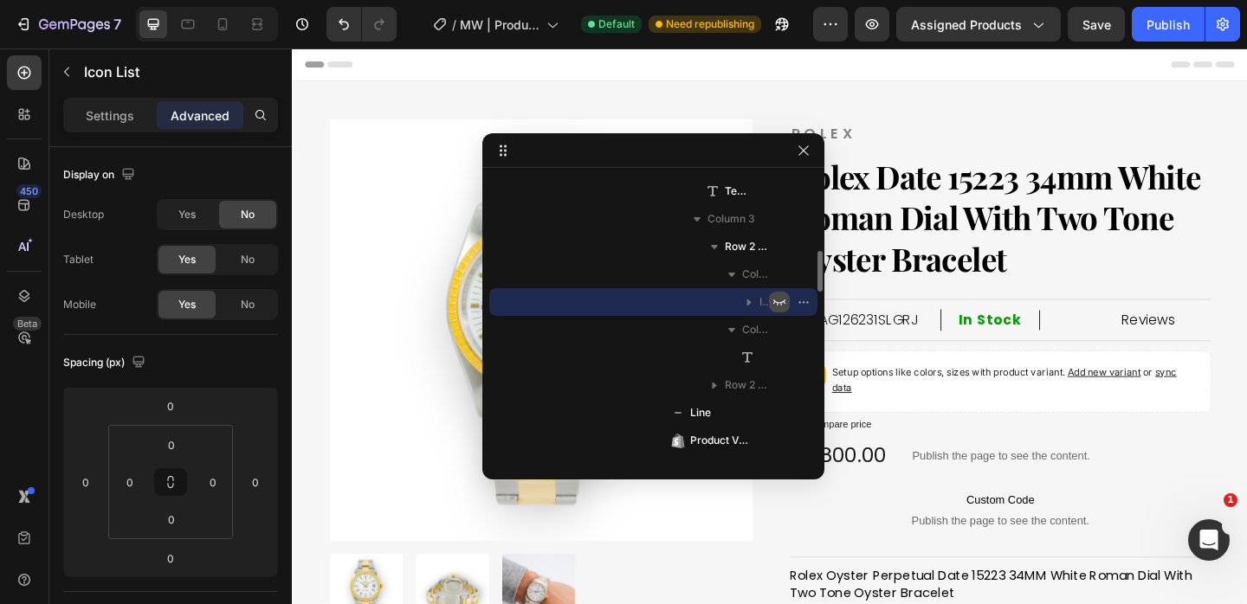
click at [780, 300] on icon "button" at bounding box center [779, 302] width 14 height 14
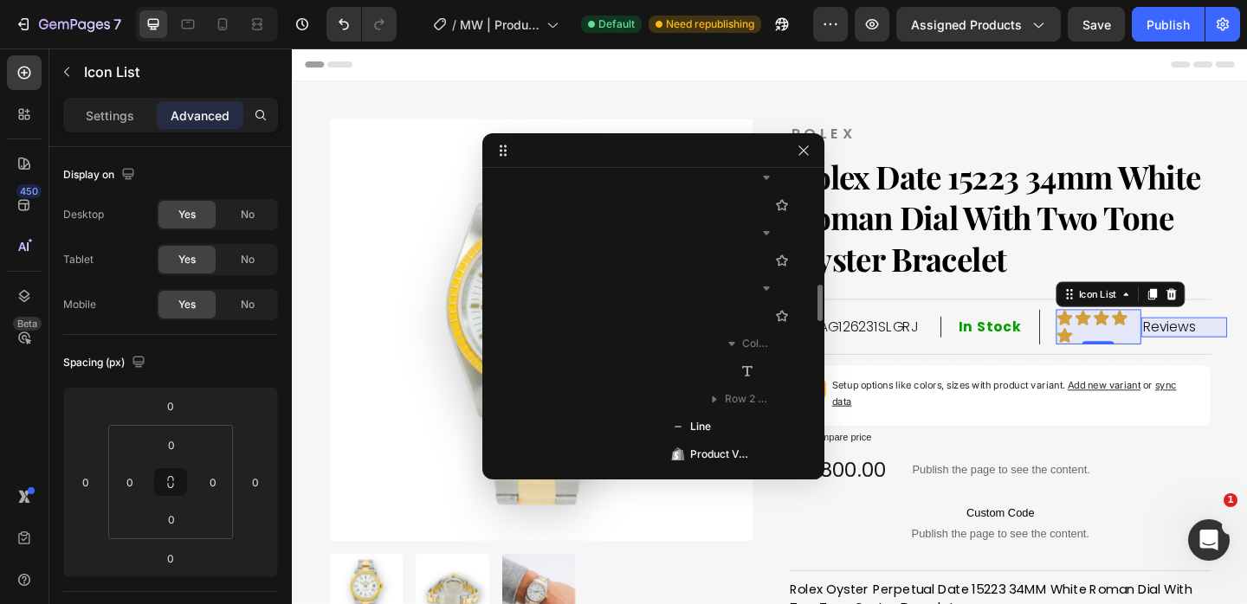
scroll to position [808, 0]
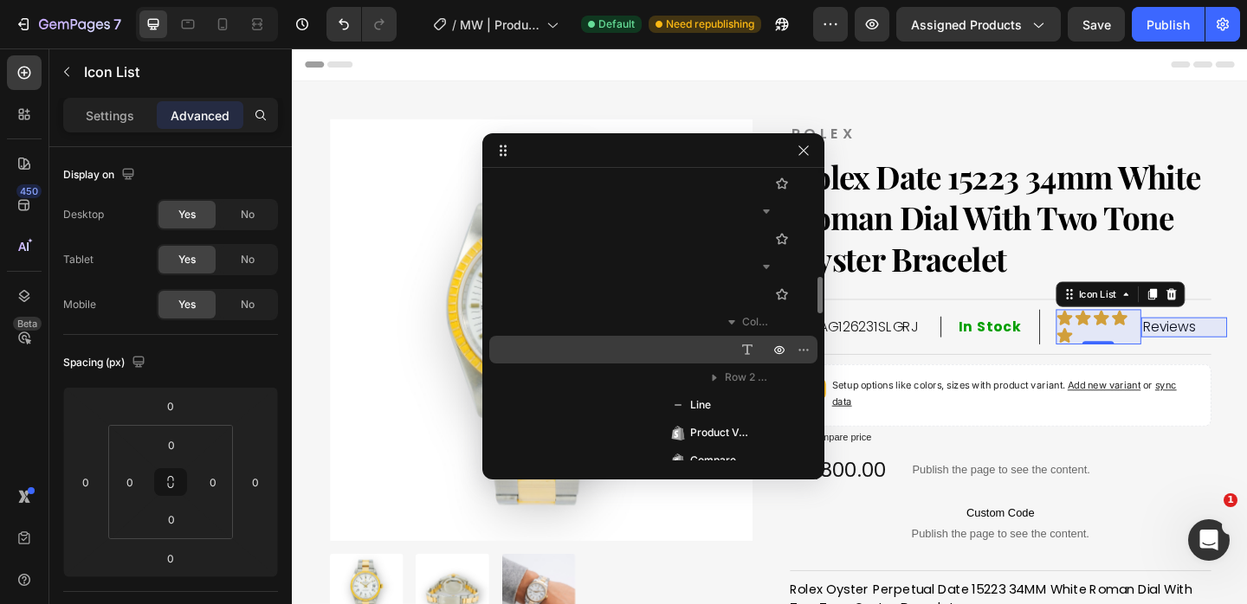
click at [763, 355] on div "Text Block" at bounding box center [653, 350] width 314 height 28
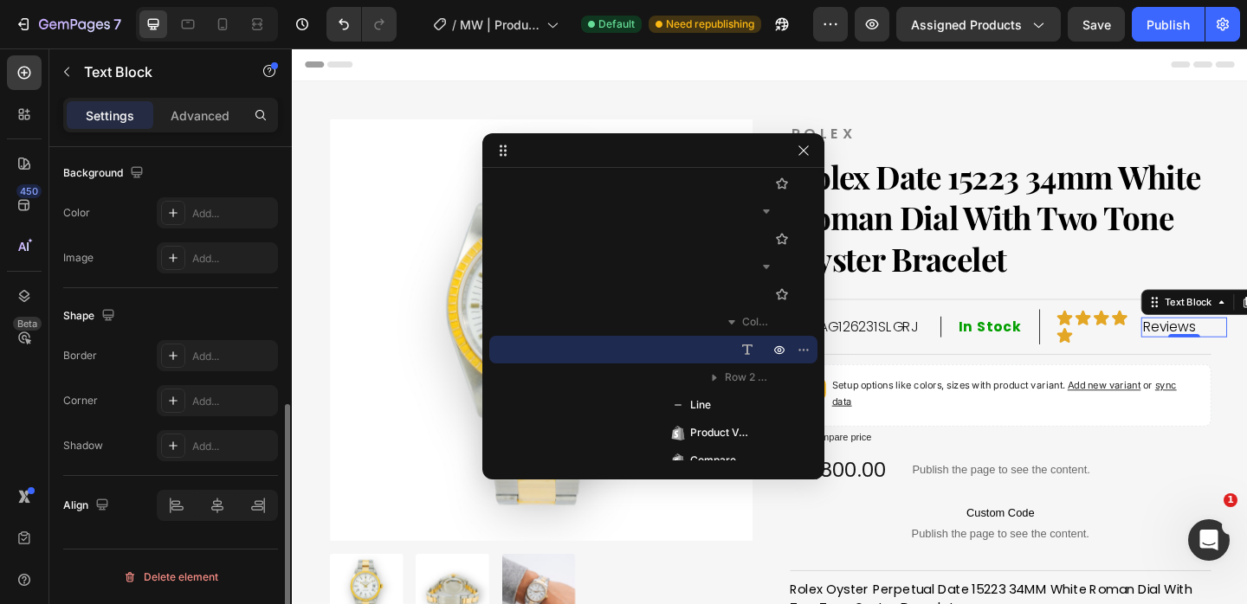
scroll to position [0, 0]
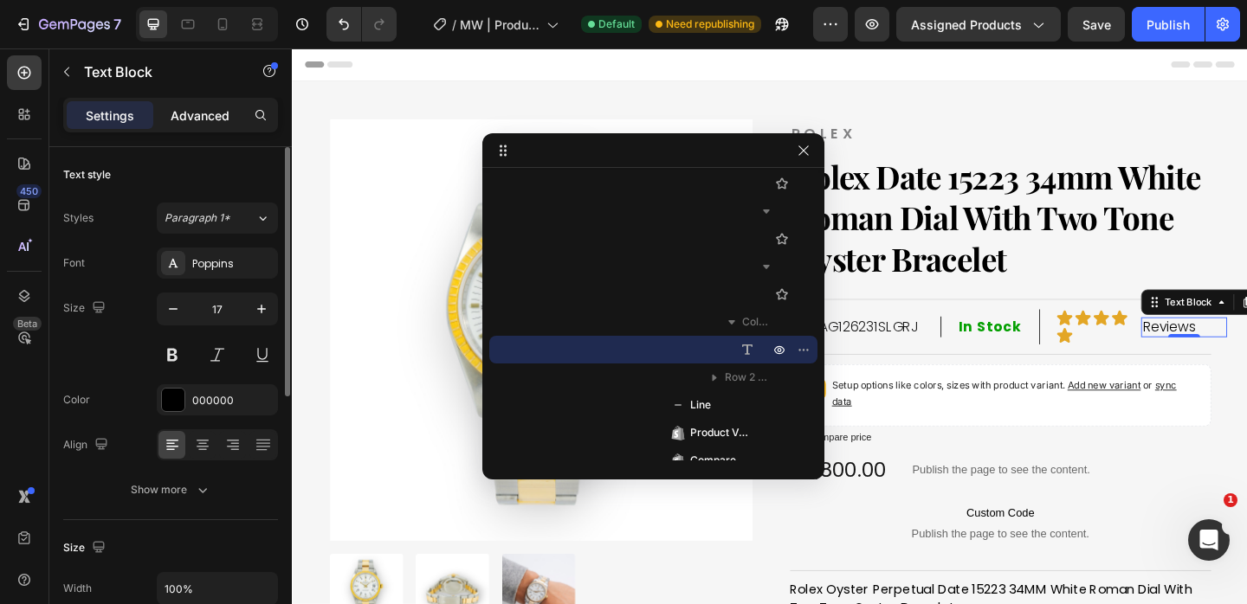
click at [213, 107] on p "Advanced" at bounding box center [200, 115] width 59 height 18
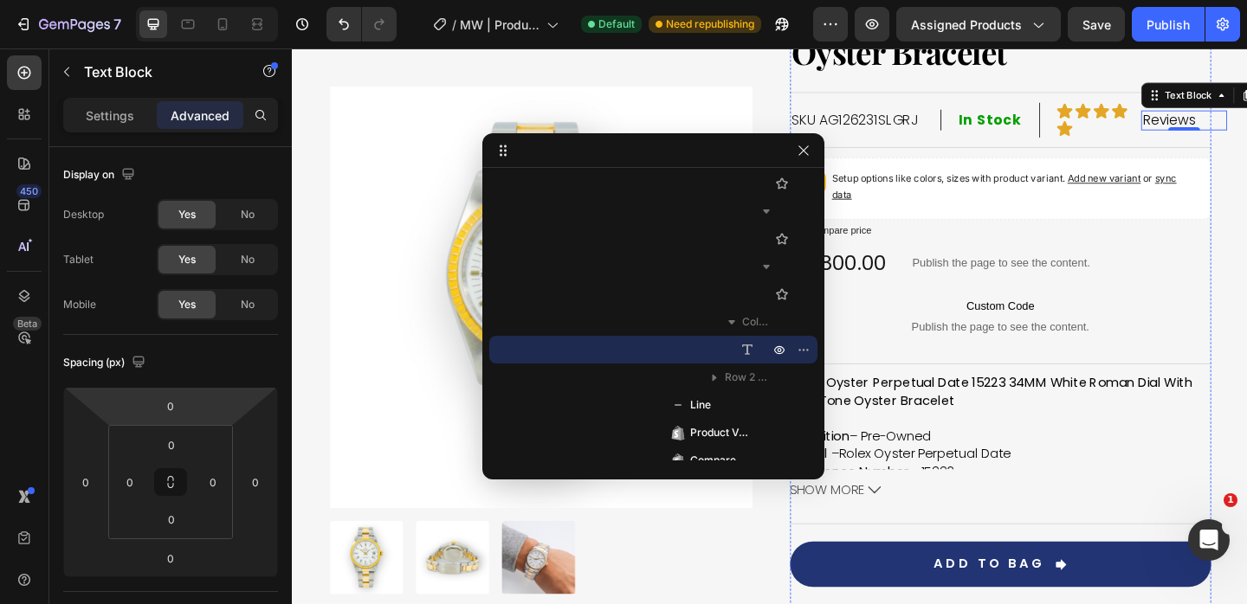
scroll to position [198, 0]
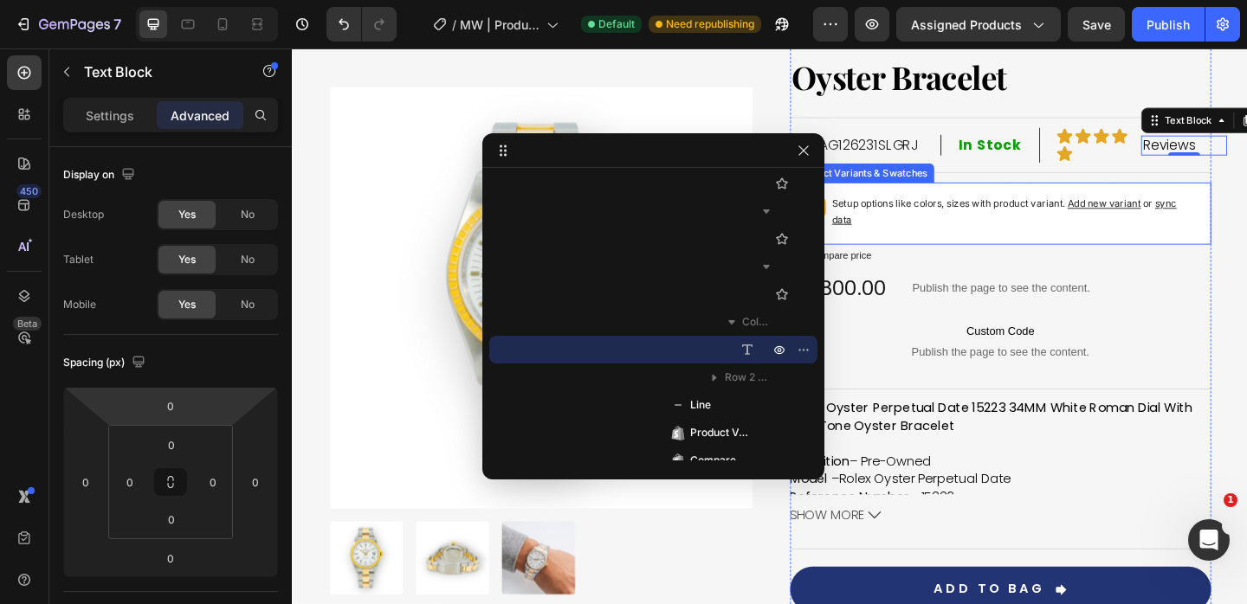
click at [994, 227] on p "Setup options like colors, sizes with product variant. Add new variant or sync …" at bounding box center [1078, 226] width 398 height 35
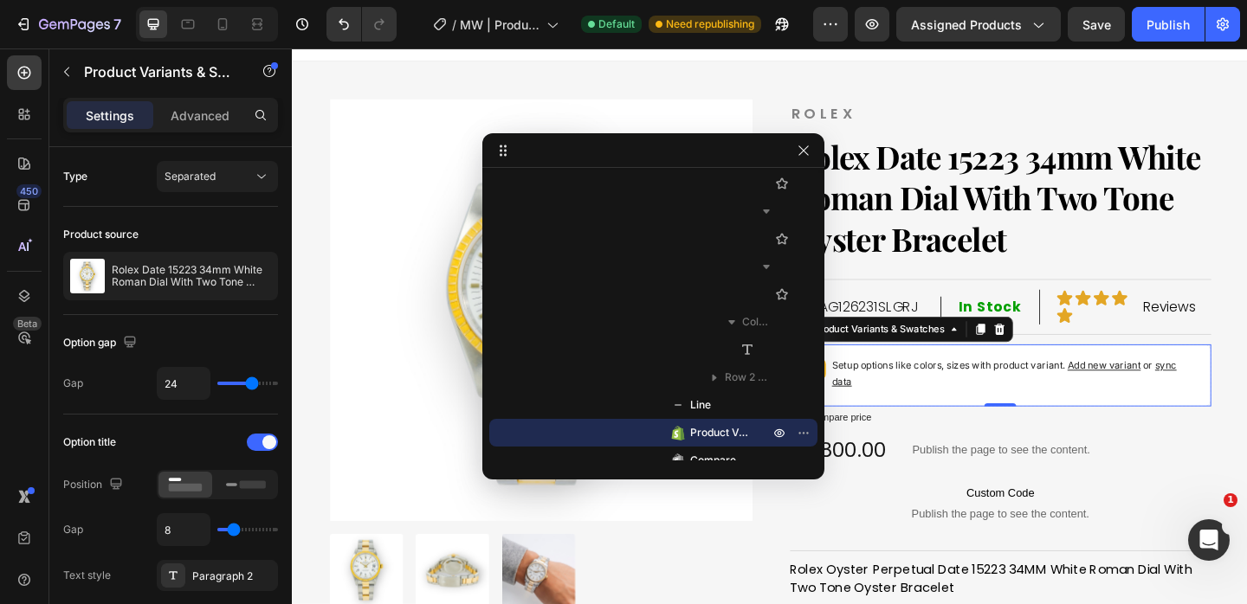
scroll to position [10, 0]
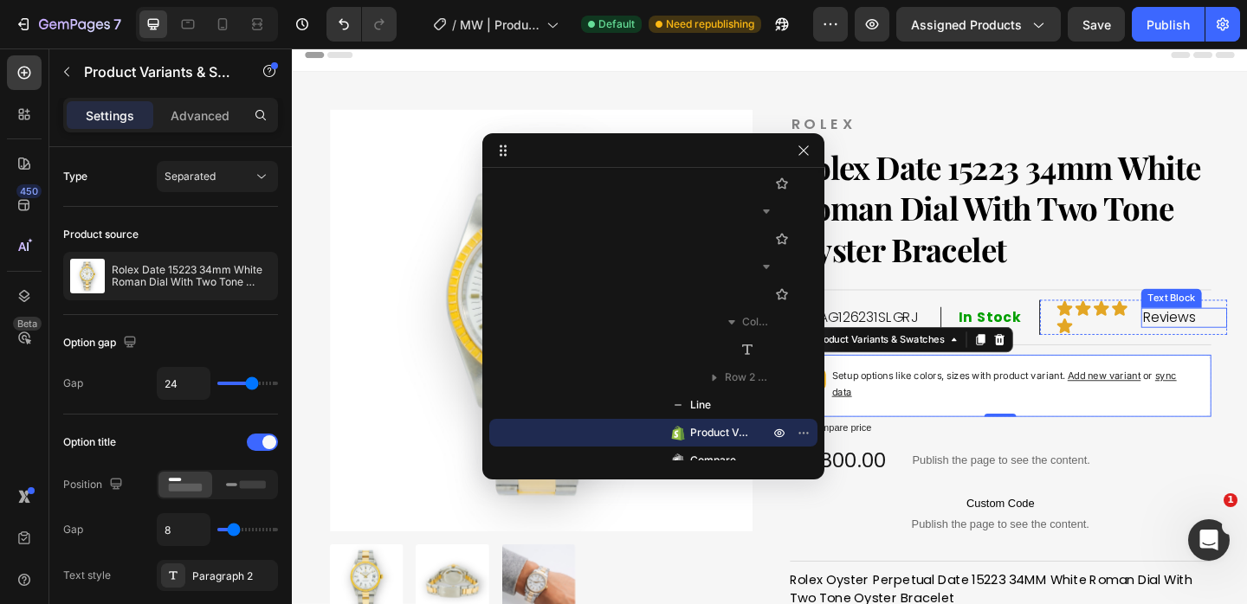
click at [1246, 340] on p "Reviews" at bounding box center [1262, 341] width 90 height 18
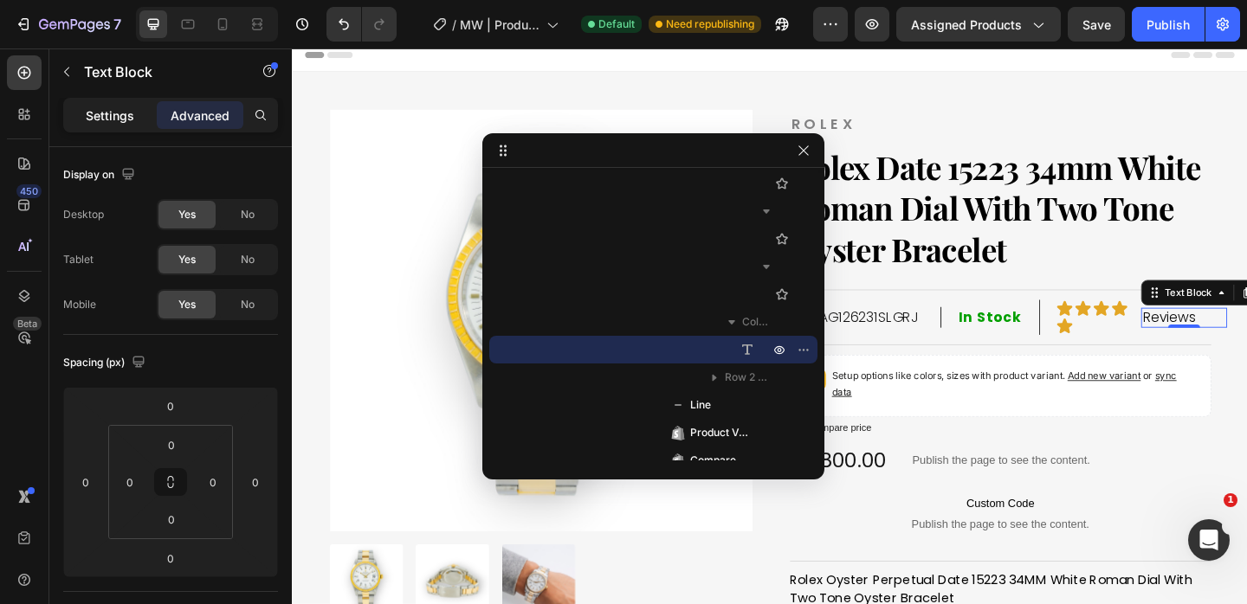
click at [118, 114] on p "Settings" at bounding box center [110, 115] width 48 height 18
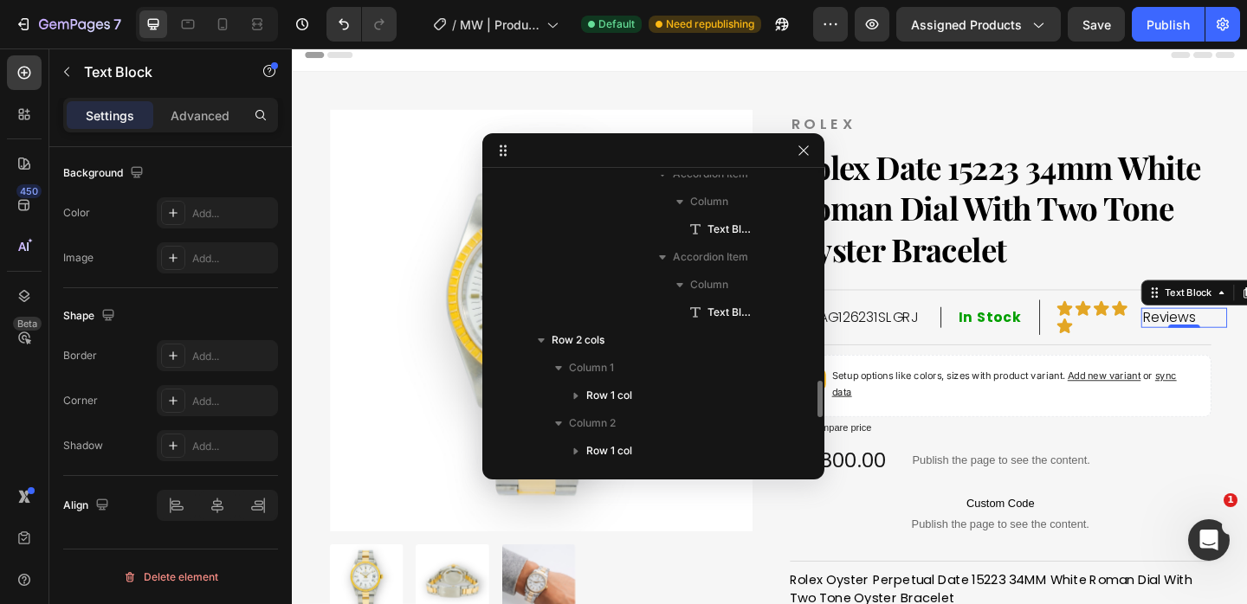
scroll to position [1958, 0]
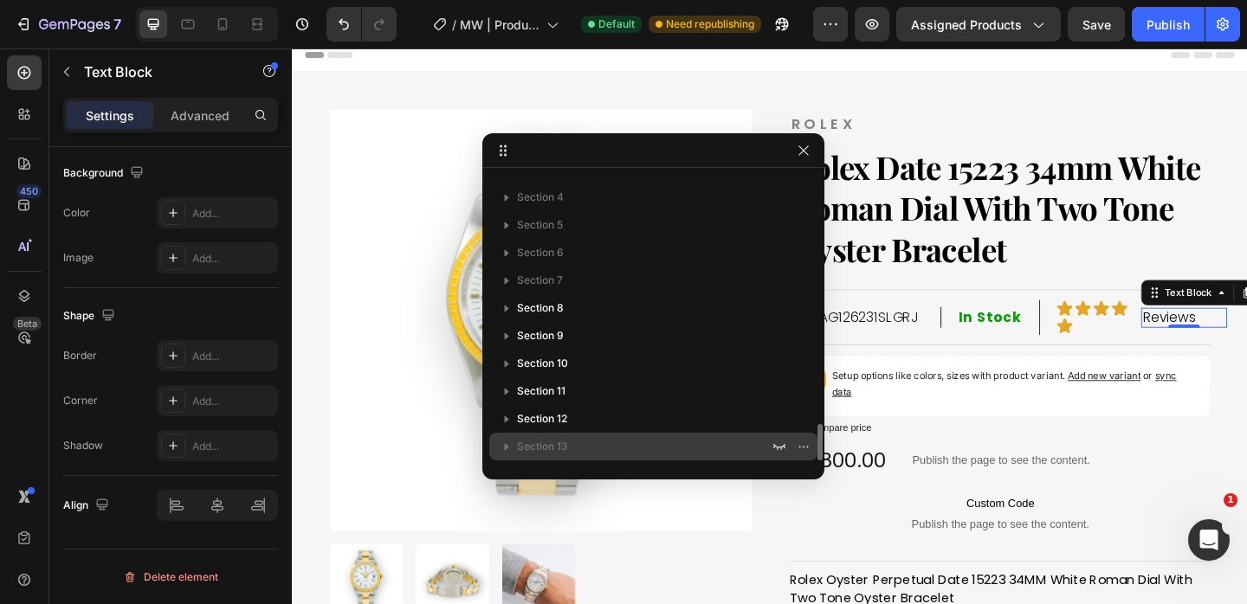
click at [522, 440] on span "Section 13" at bounding box center [542, 446] width 51 height 17
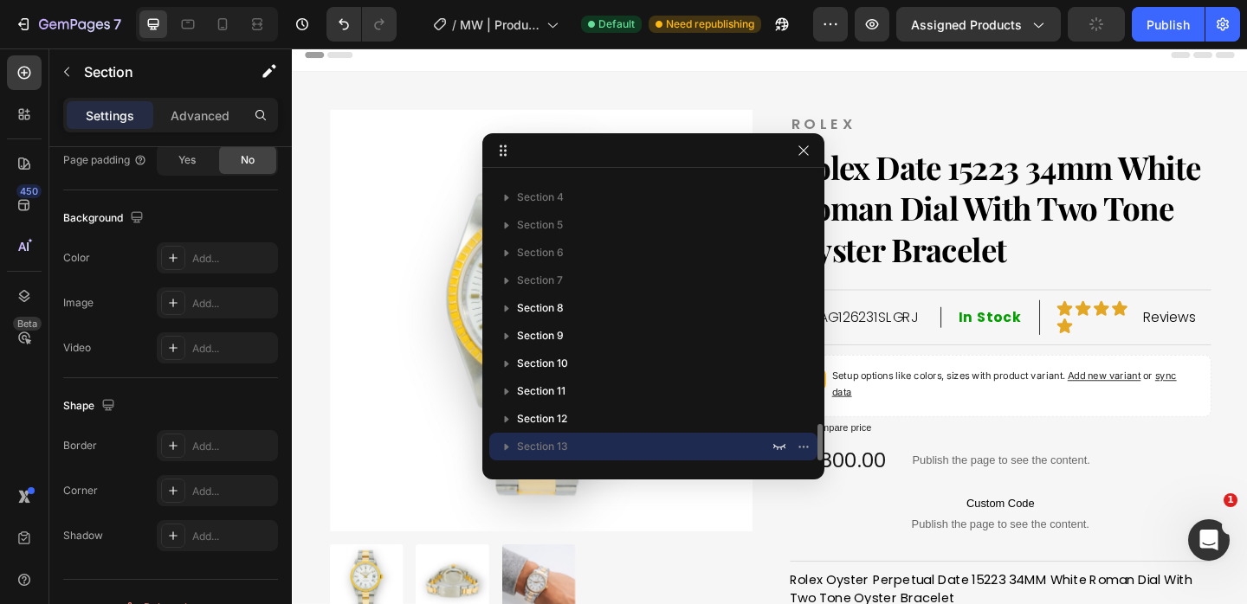
scroll to position [0, 0]
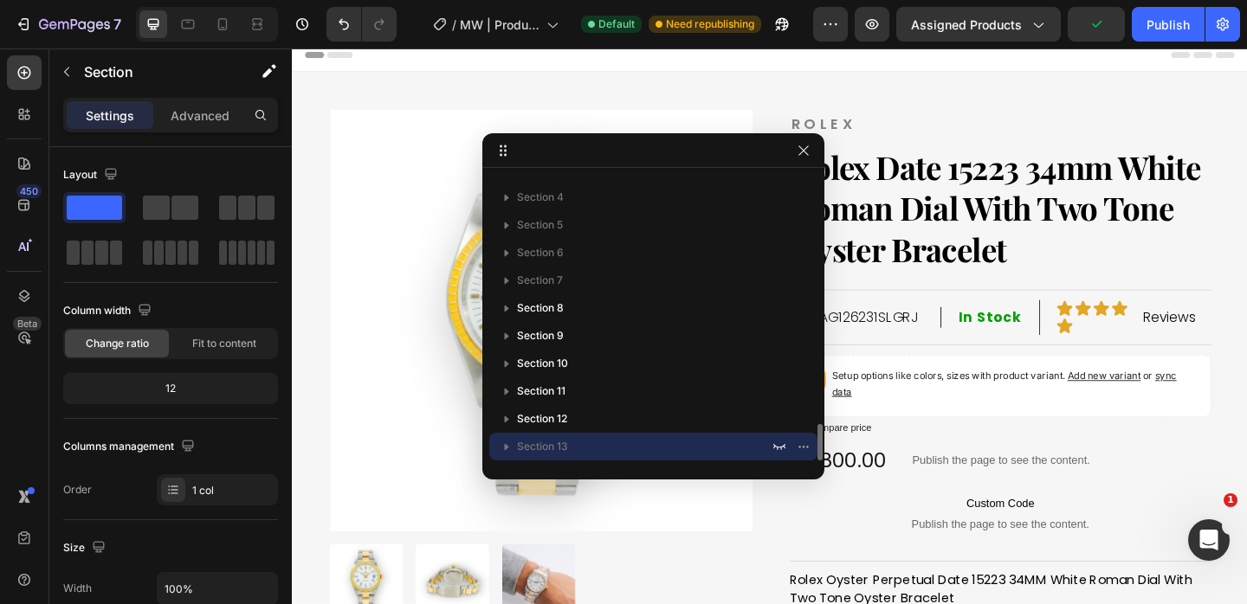
click at [505, 445] on icon "button" at bounding box center [507, 447] width 4 height 7
click at [507, 449] on icon "button" at bounding box center [506, 446] width 17 height 17
click at [782, 448] on icon "button" at bounding box center [779, 447] width 14 height 14
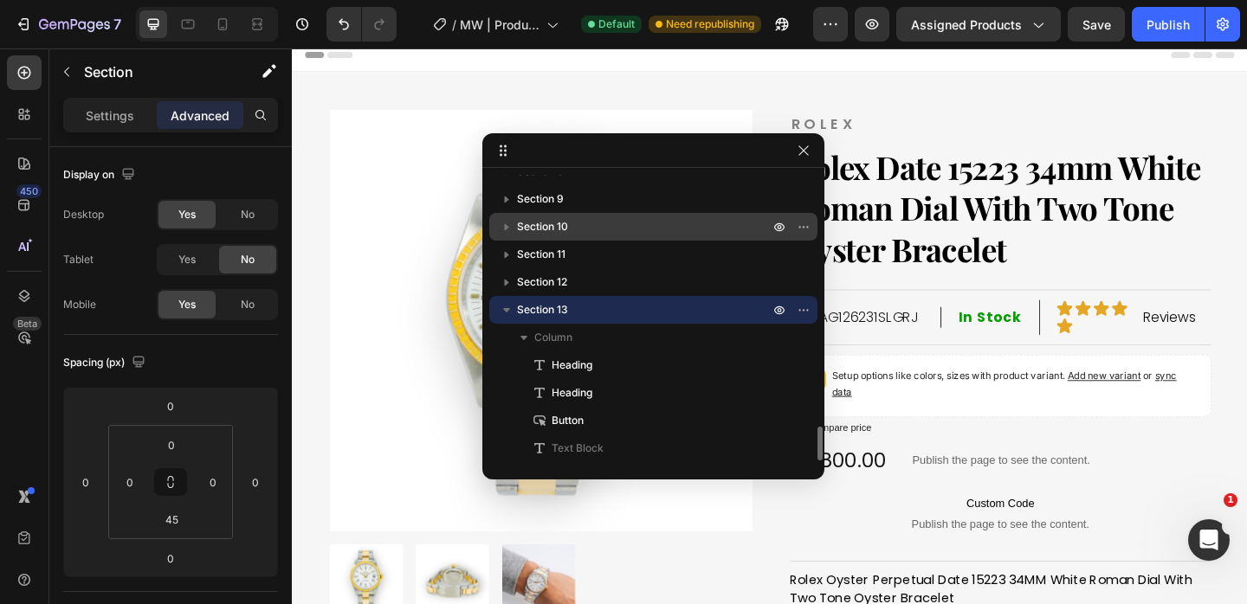
scroll to position [2097, 0]
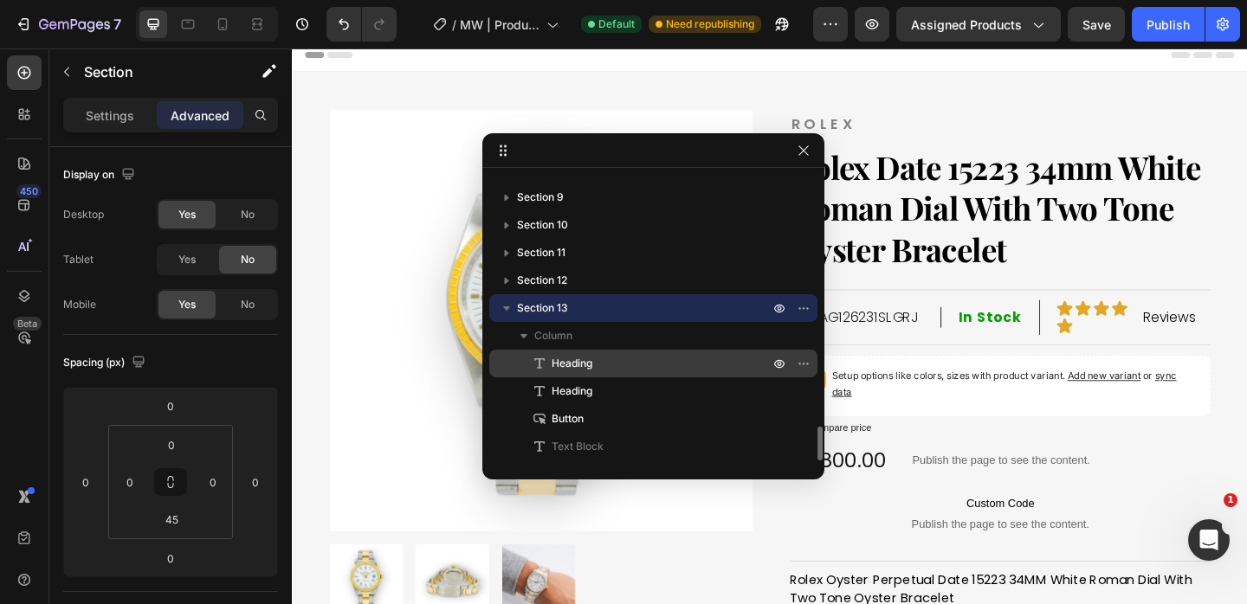
click at [587, 367] on span "Heading" at bounding box center [571, 363] width 41 height 17
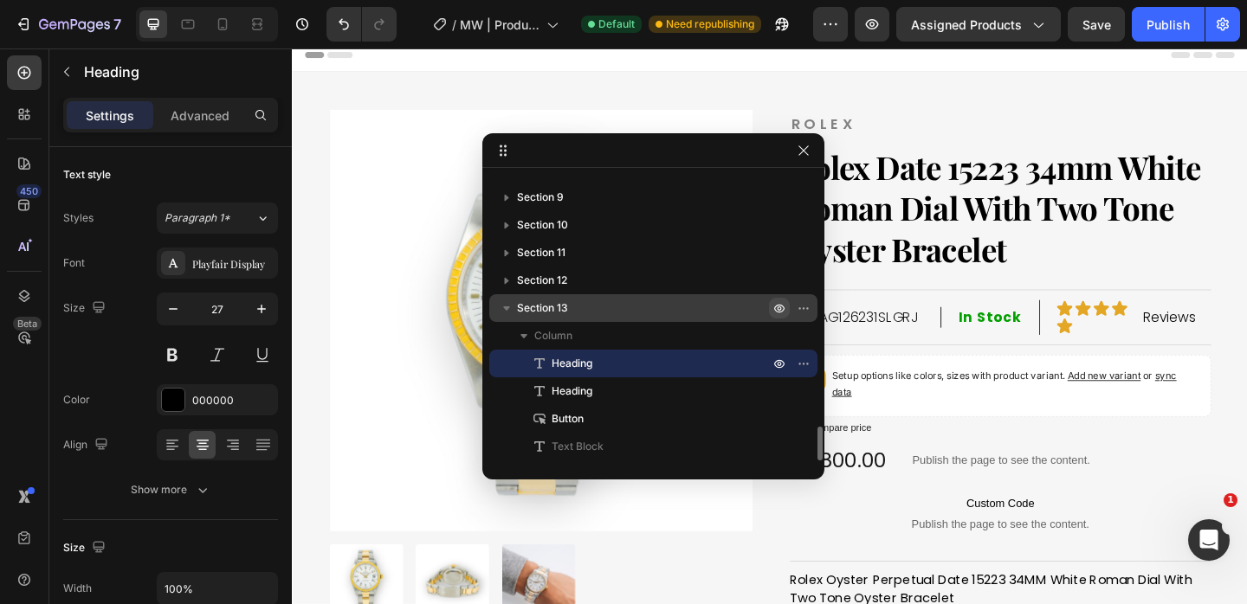
click at [779, 308] on icon "button" at bounding box center [779, 308] width 14 height 14
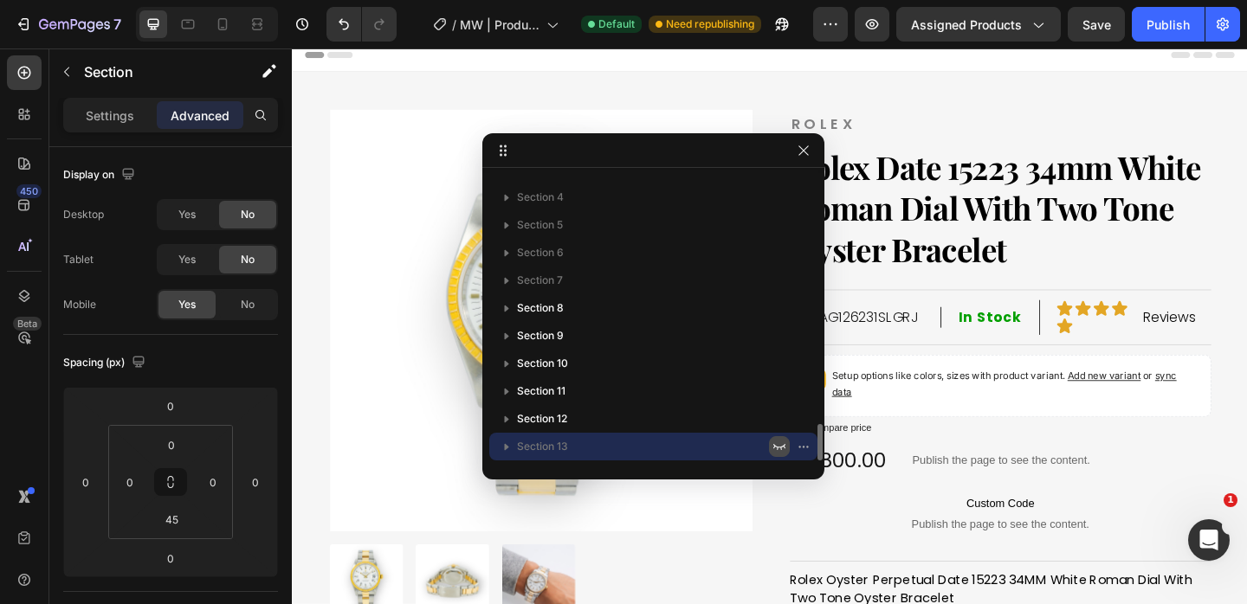
scroll to position [1958, 0]
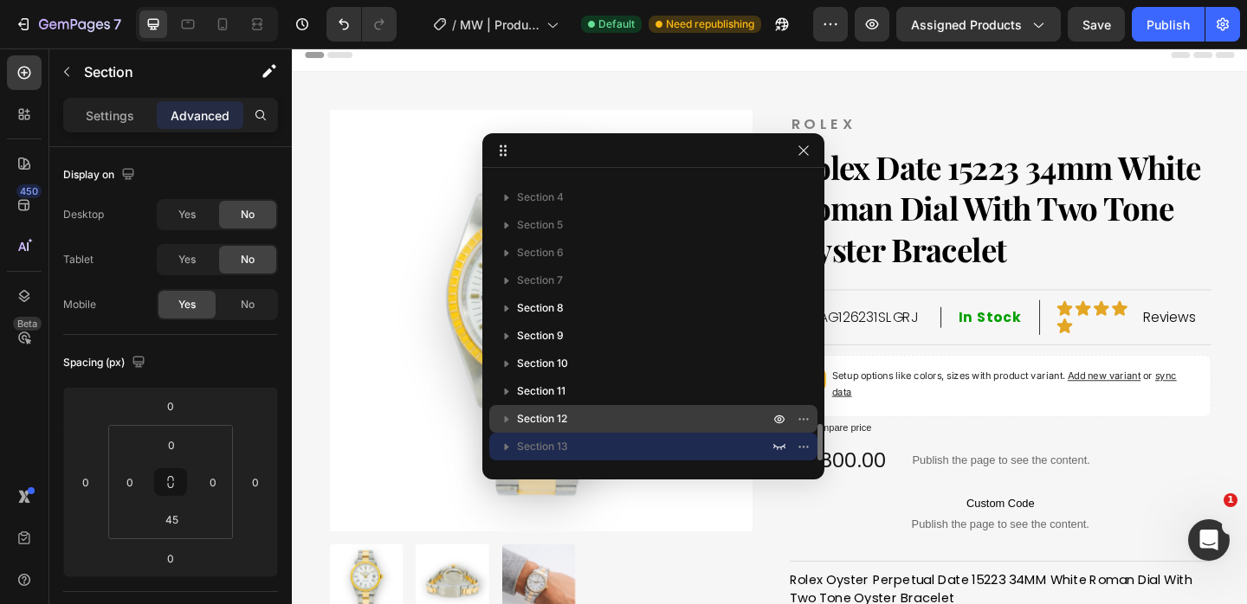
click at [509, 418] on icon "button" at bounding box center [506, 418] width 17 height 17
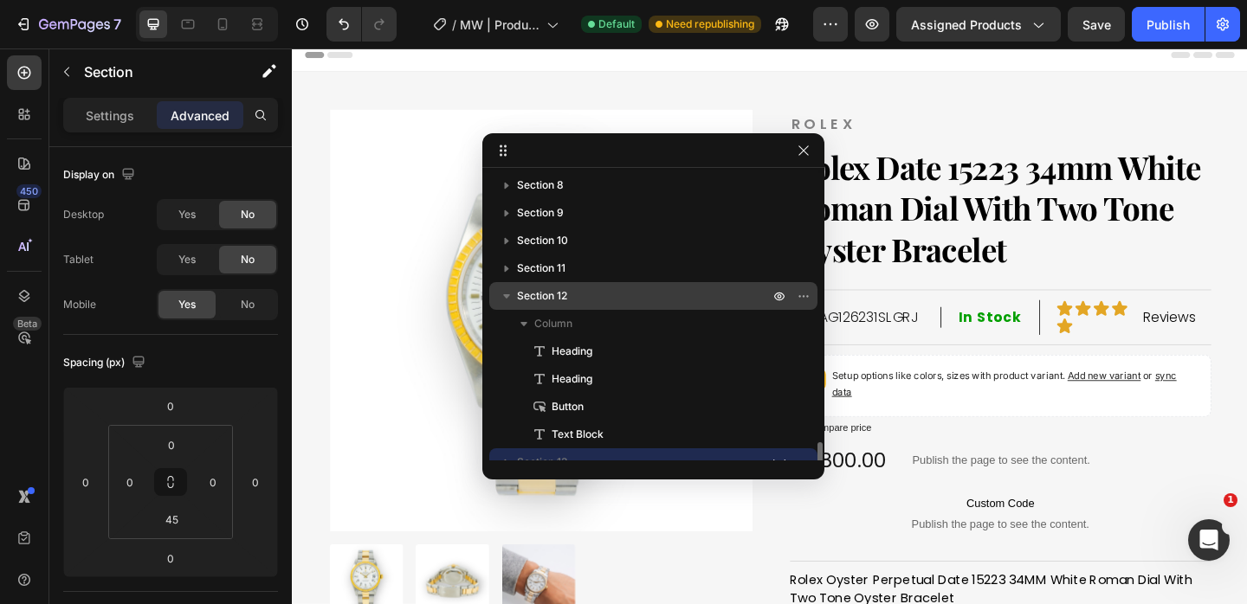
scroll to position [2097, 0]
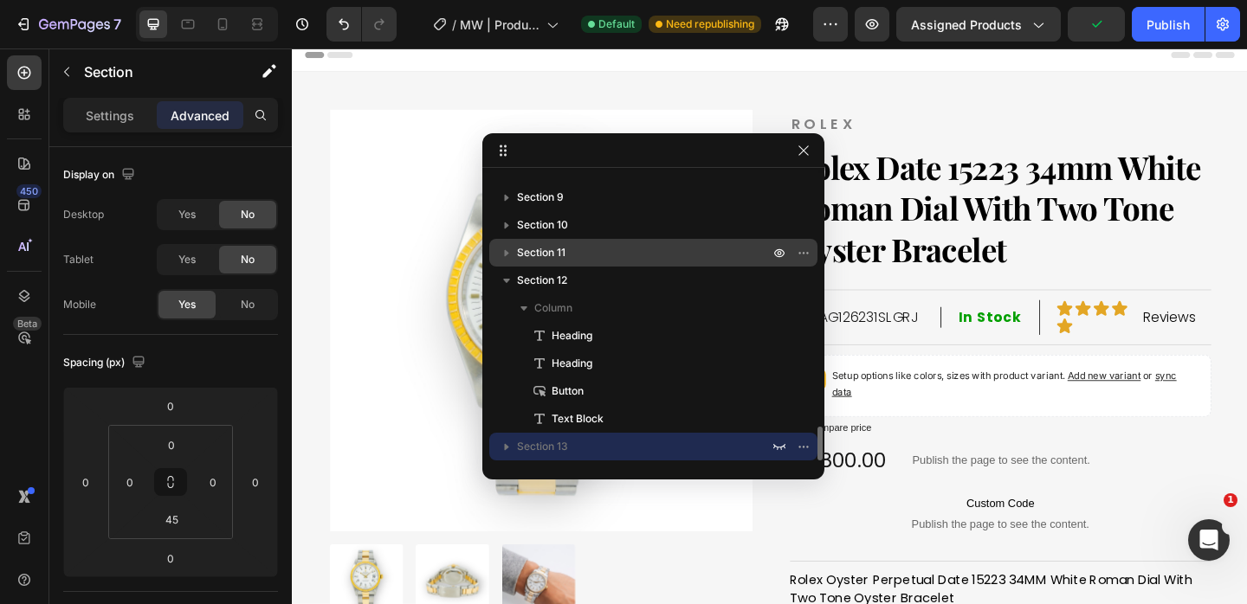
click at [507, 252] on icon "button" at bounding box center [507, 253] width 4 height 7
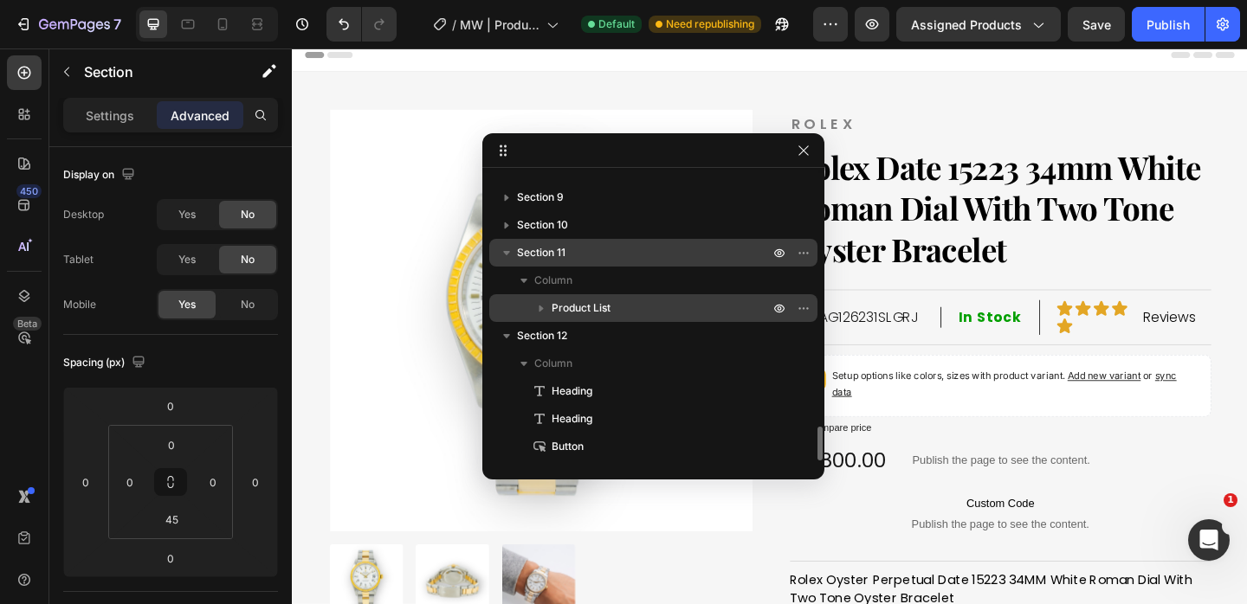
click at [543, 308] on icon "button" at bounding box center [541, 309] width 4 height 7
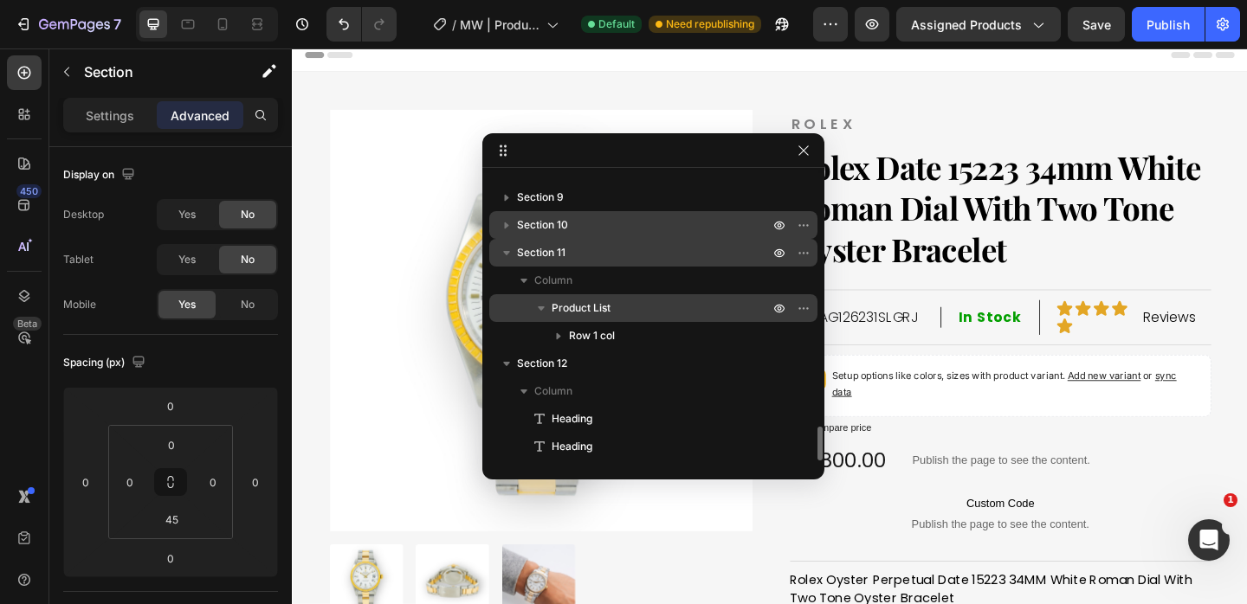
click at [503, 228] on icon "button" at bounding box center [506, 224] width 17 height 17
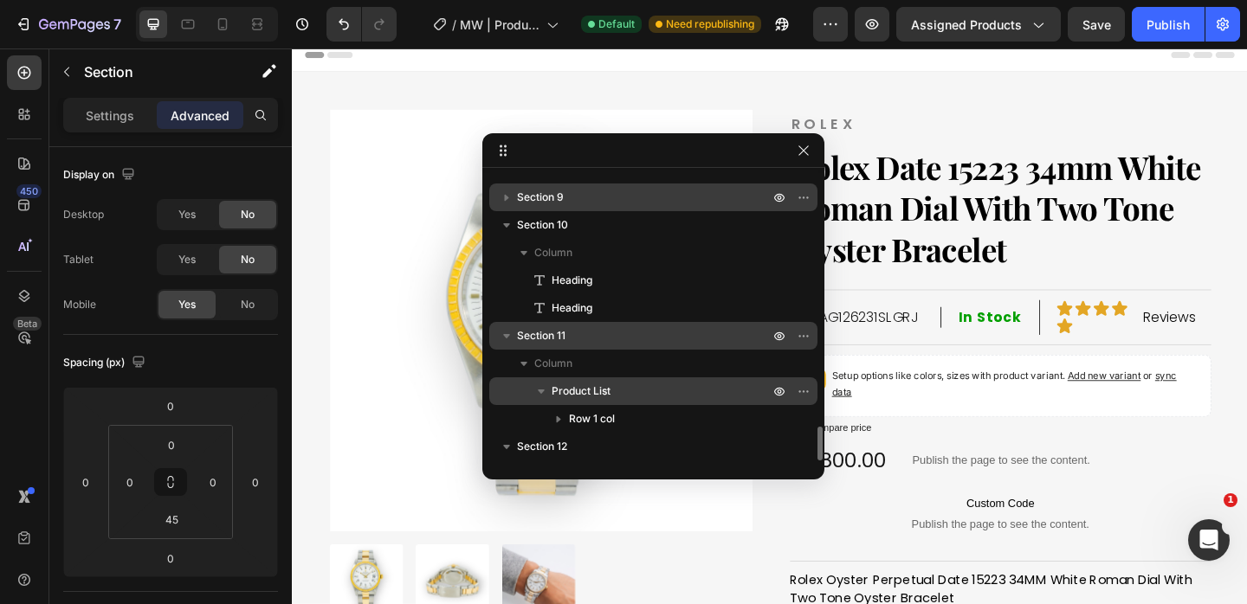
click at [510, 200] on icon "button" at bounding box center [506, 197] width 17 height 17
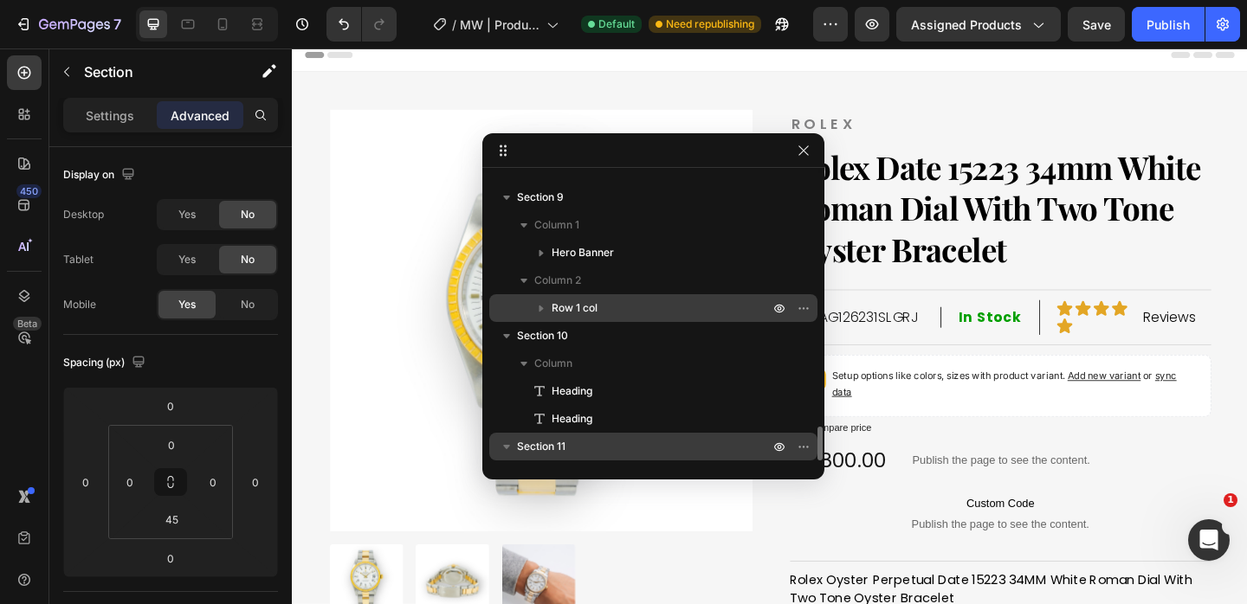
click at [542, 308] on icon "button" at bounding box center [541, 309] width 4 height 7
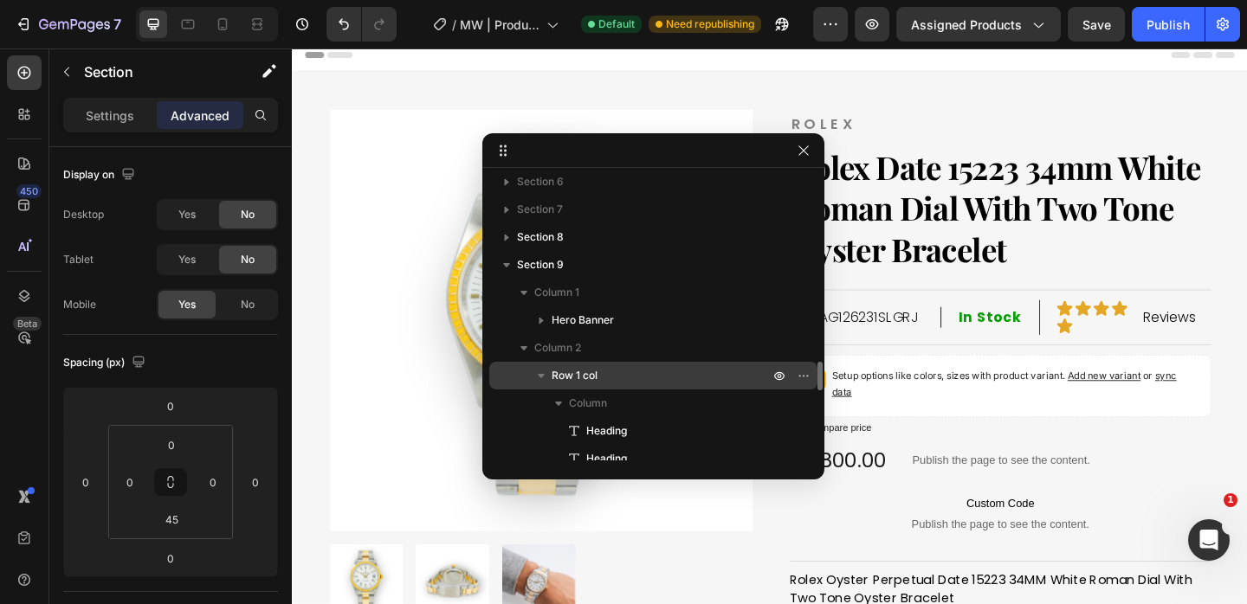
scroll to position [1955, 0]
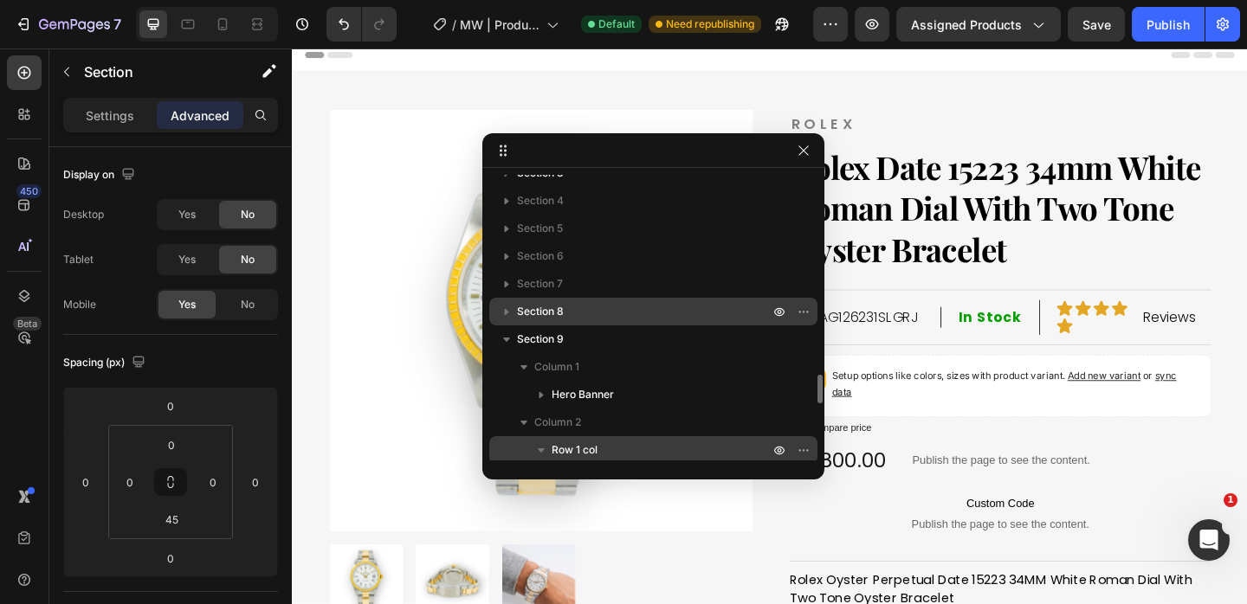
click at [504, 307] on icon "button" at bounding box center [506, 311] width 17 height 17
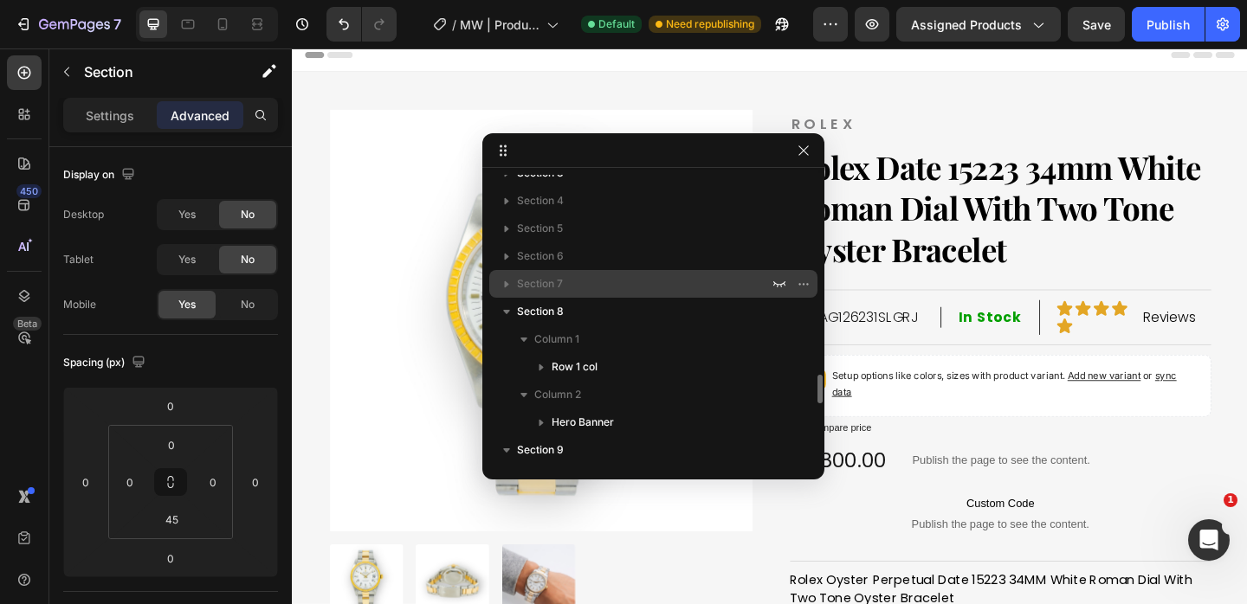
click at [505, 282] on icon "button" at bounding box center [507, 284] width 4 height 7
click at [511, 285] on icon "button" at bounding box center [506, 283] width 17 height 17
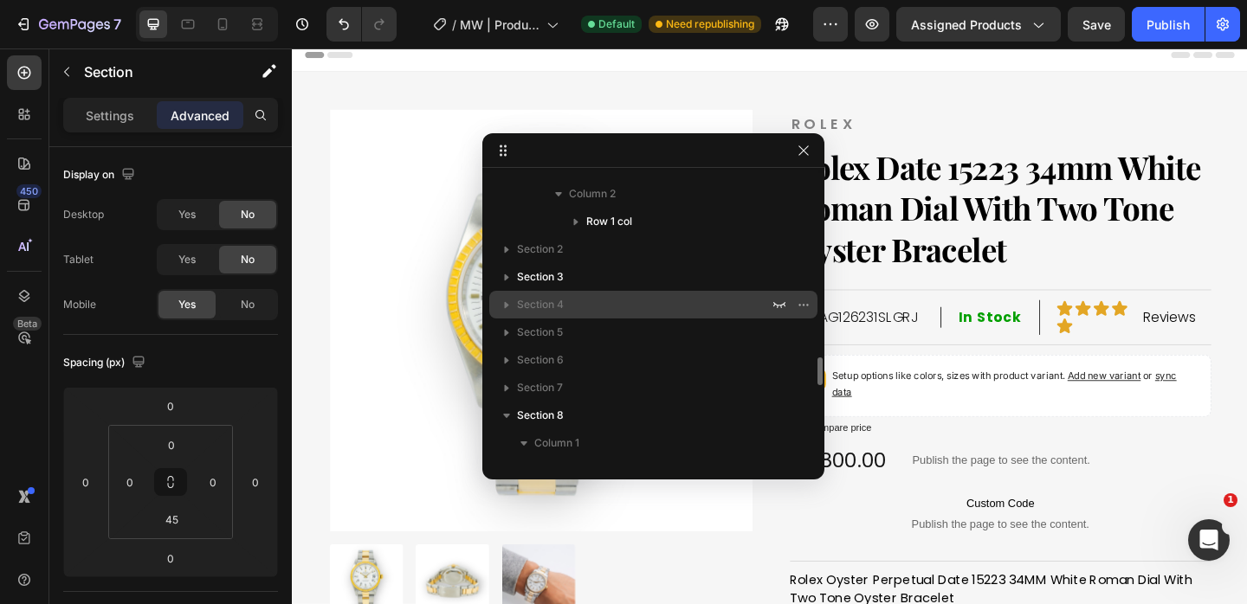
scroll to position [1852, 0]
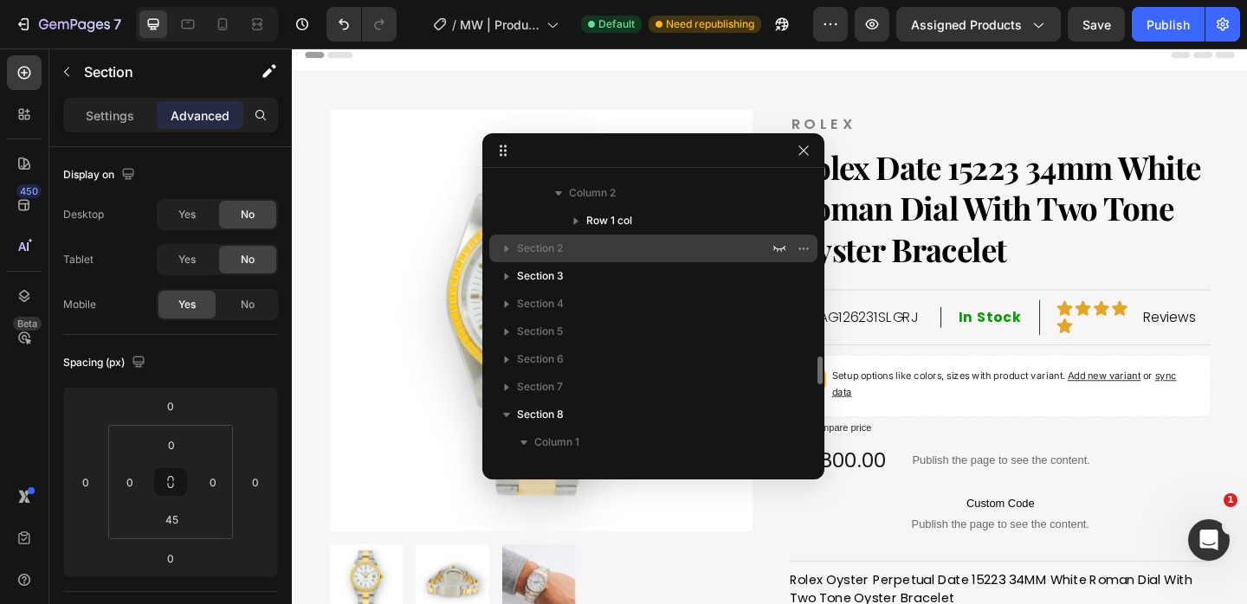
click at [564, 249] on p "Section 2" at bounding box center [644, 248] width 255 height 17
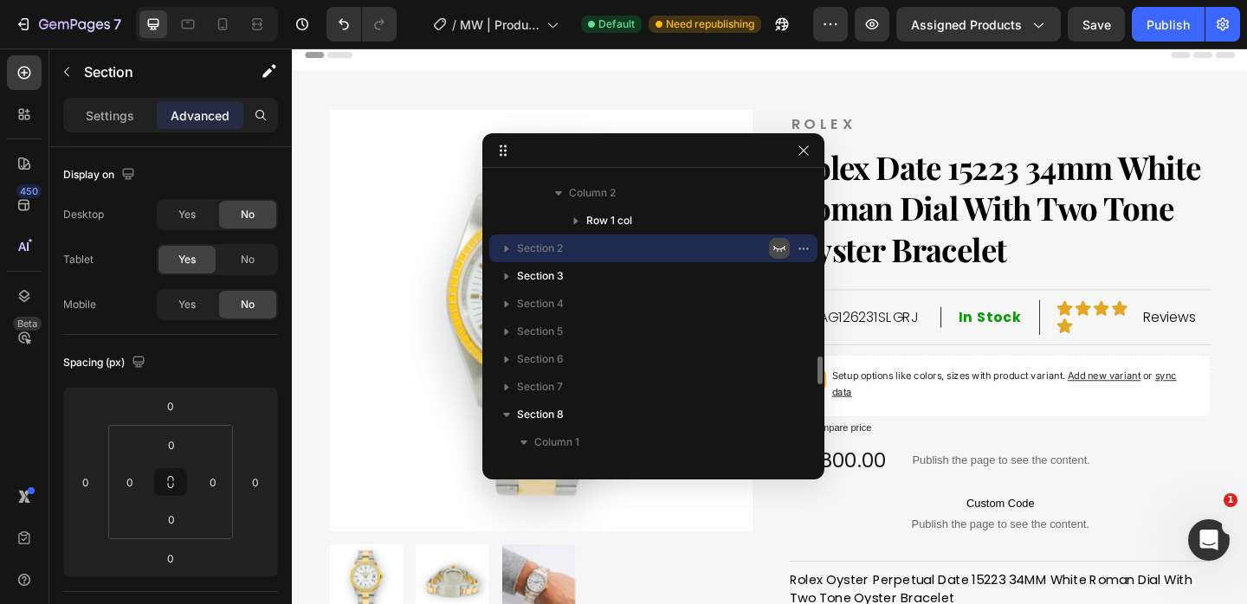
click at [781, 248] on icon "button" at bounding box center [779, 249] width 12 height 6
click at [806, 248] on icon "button" at bounding box center [807, 249] width 2 height 2
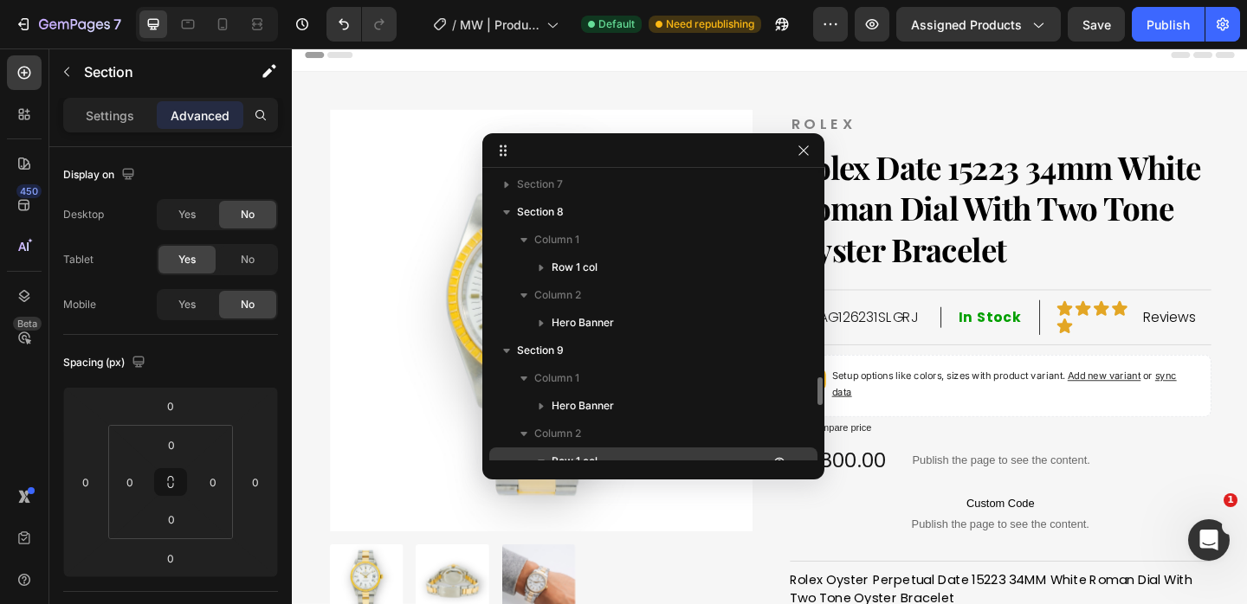
scroll to position [2623, 0]
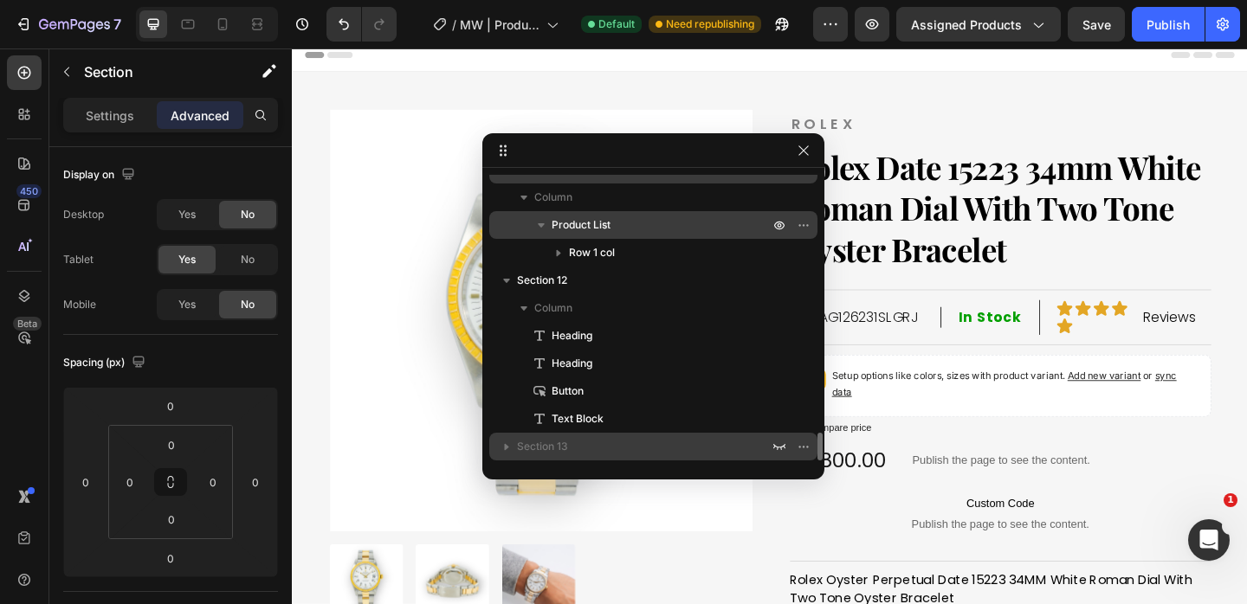
click at [505, 446] on icon "button" at bounding box center [507, 447] width 4 height 7
